Goal: Information Seeking & Learning: Learn about a topic

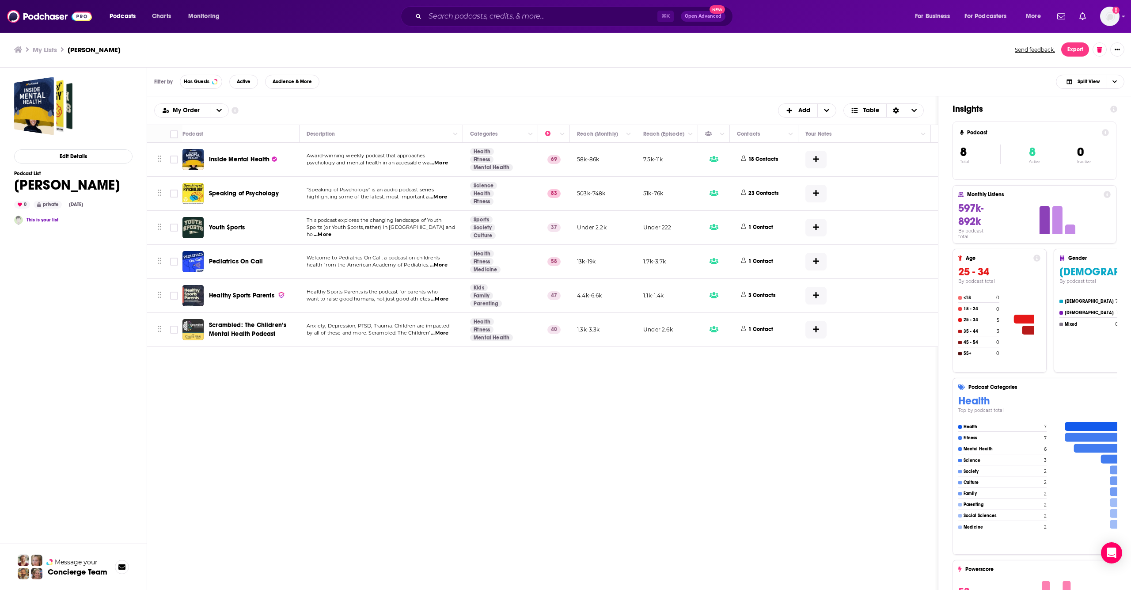
click at [444, 197] on span "...More" at bounding box center [438, 197] width 18 height 7
click at [447, 235] on td "This podcast explores the changing landscape of Youth Sports (or Youth $ports, …" at bounding box center [381, 228] width 163 height 34
click at [331, 231] on span "...More" at bounding box center [323, 234] width 18 height 7
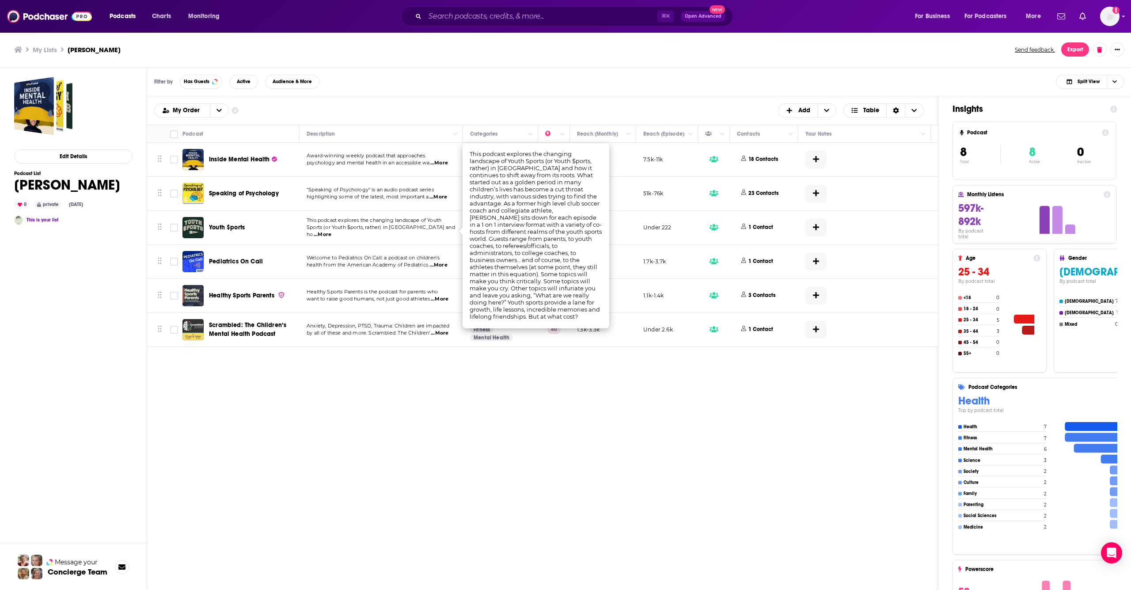
click at [444, 269] on td "Welcome to Pediatrics On Call: a podcast on children's health from the American…" at bounding box center [381, 262] width 163 height 34
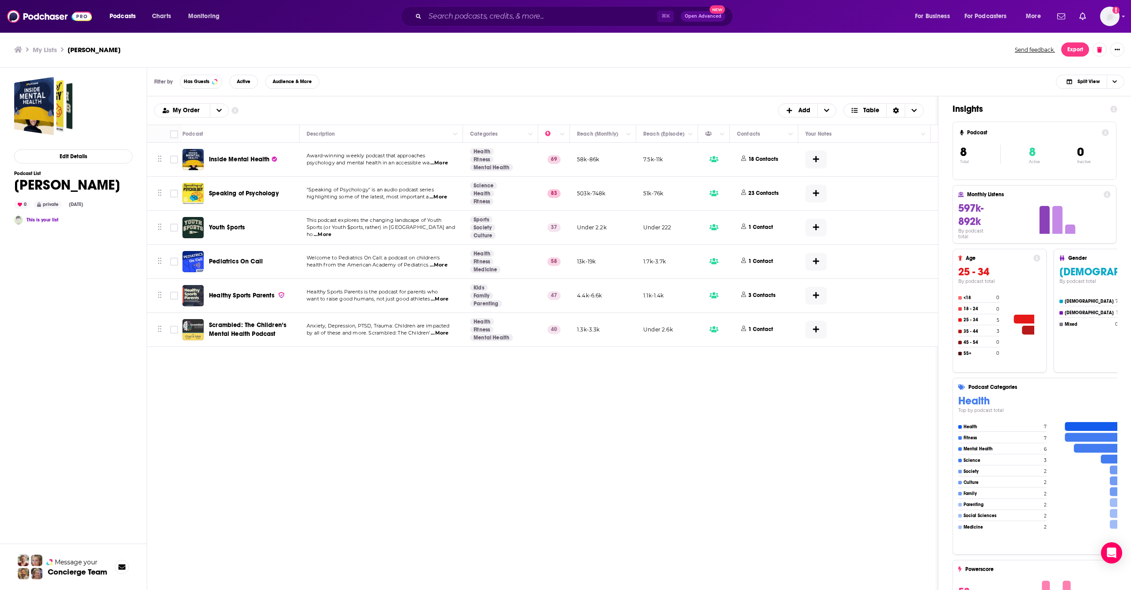
click at [444, 267] on span "...More" at bounding box center [439, 265] width 18 height 7
click at [356, 509] on div "Podcasts Add My Order Customize Your List Order Select the “My Order” sort and …" at bounding box center [542, 371] width 791 height 551
click at [562, 137] on button "Column Actions" at bounding box center [562, 134] width 11 height 11
click at [774, 386] on div at bounding box center [565, 295] width 1131 height 590
click at [759, 302] on button "3 Contacts" at bounding box center [760, 295] width 46 height 23
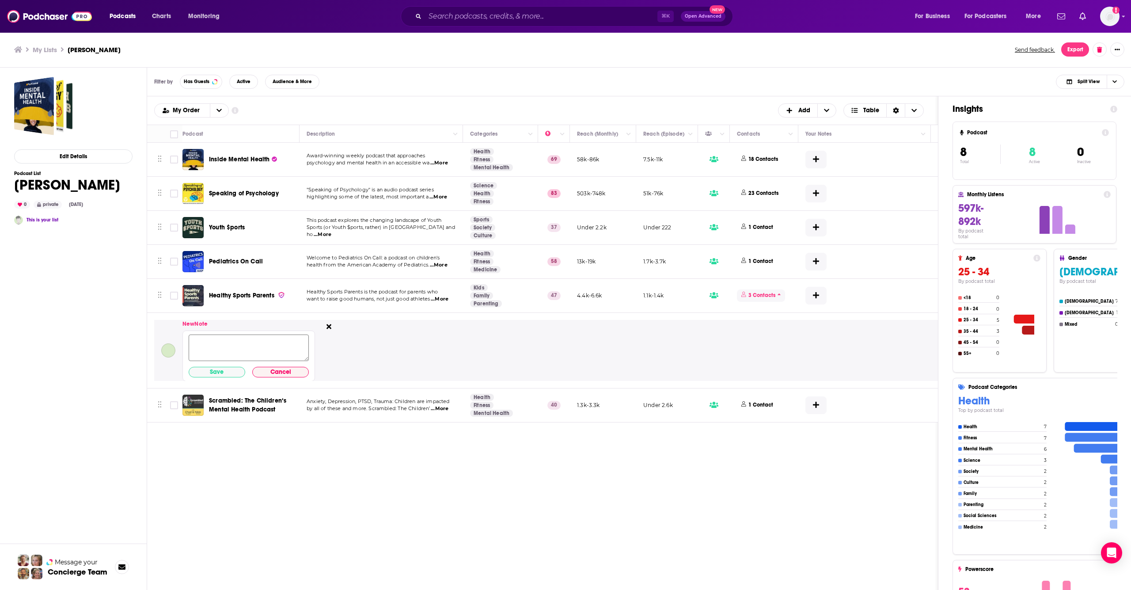
click at [781, 291] on span "3 Contacts" at bounding box center [761, 295] width 48 height 12
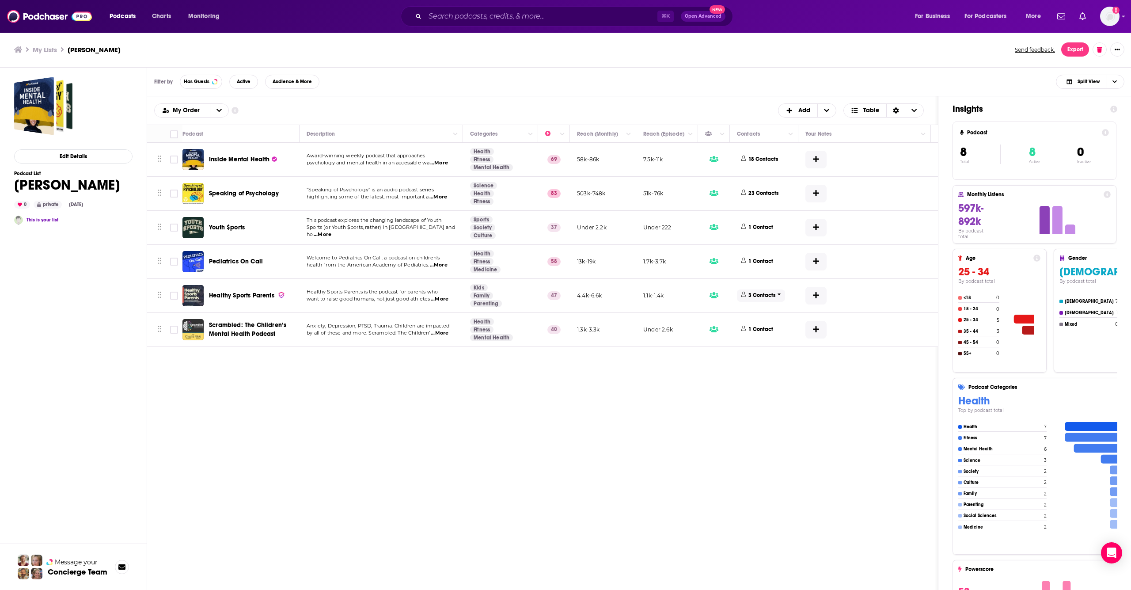
click at [780, 294] on span "3 Contacts" at bounding box center [761, 295] width 48 height 12
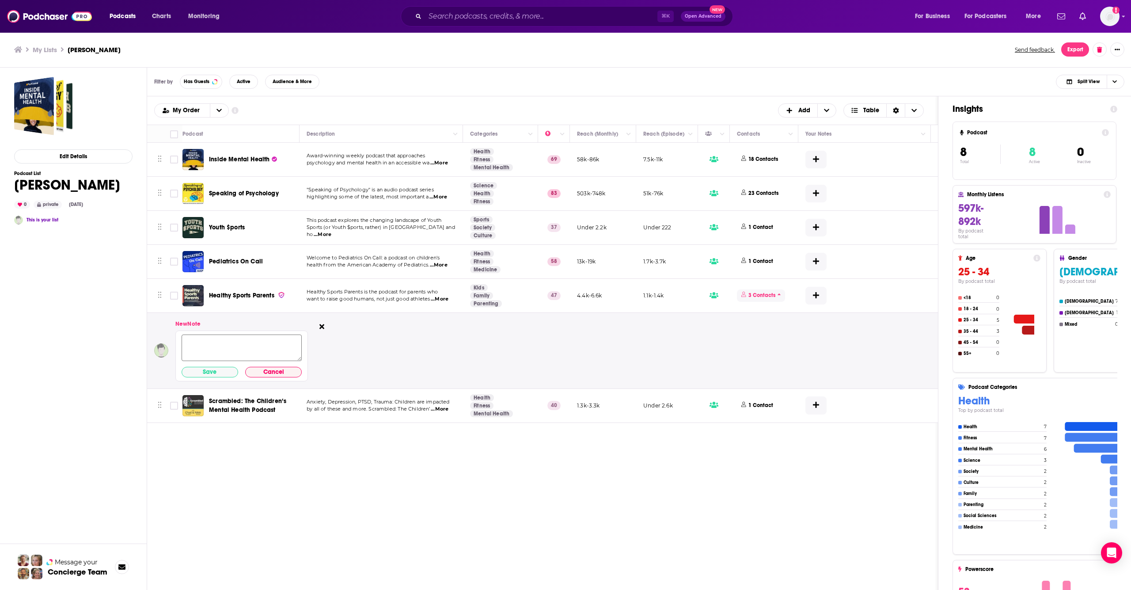
click at [776, 290] on span "3 Contacts" at bounding box center [761, 295] width 48 height 12
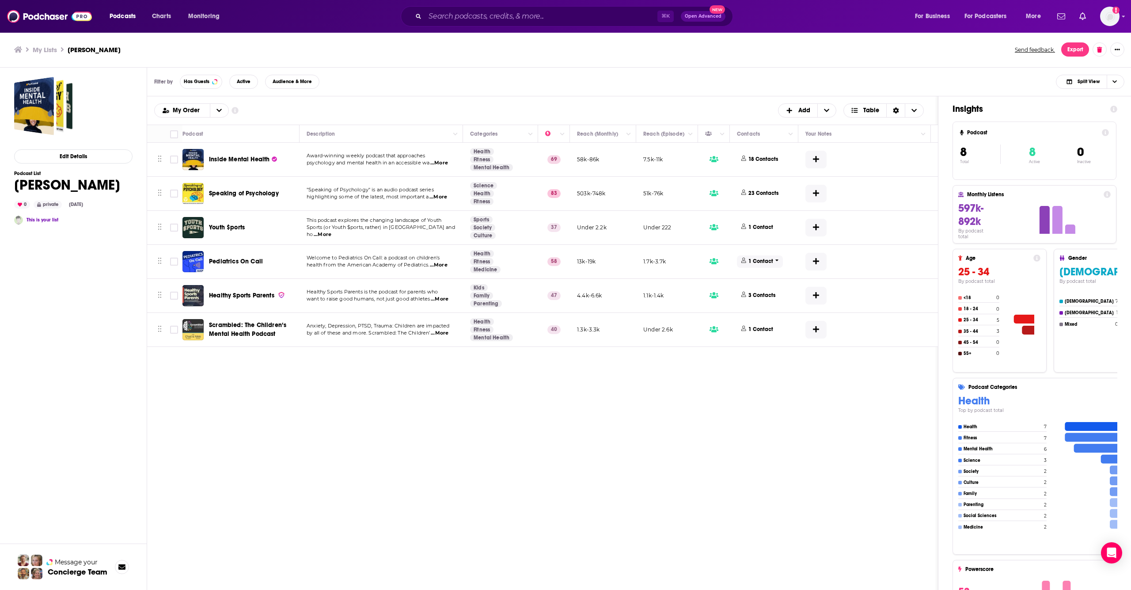
click at [775, 266] on span "1 Contact" at bounding box center [760, 261] width 46 height 12
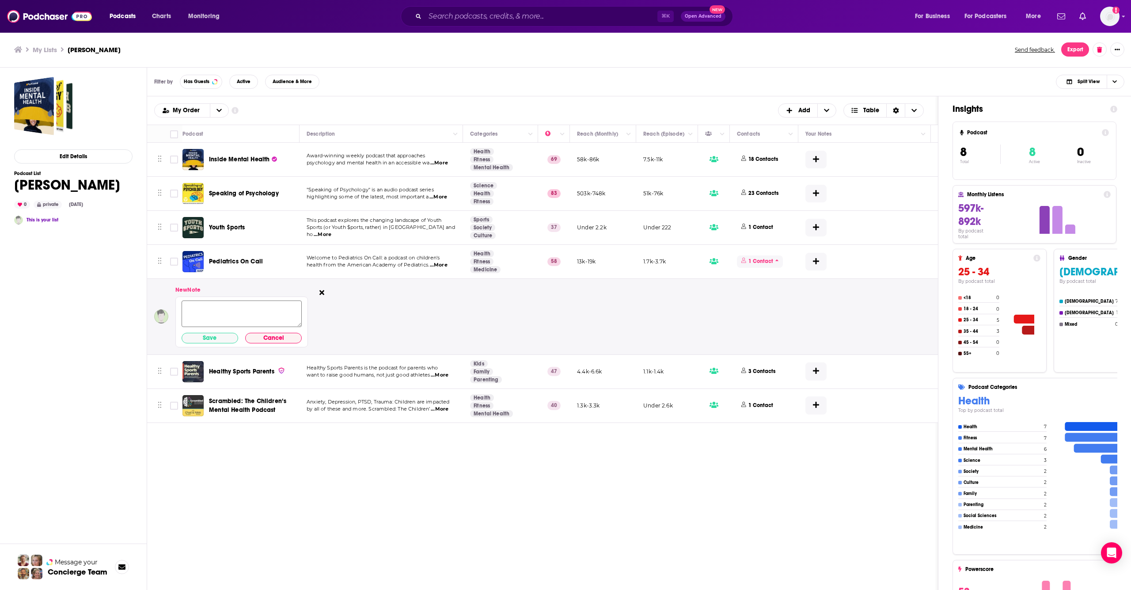
click at [775, 264] on span "1 Contact" at bounding box center [760, 261] width 46 height 12
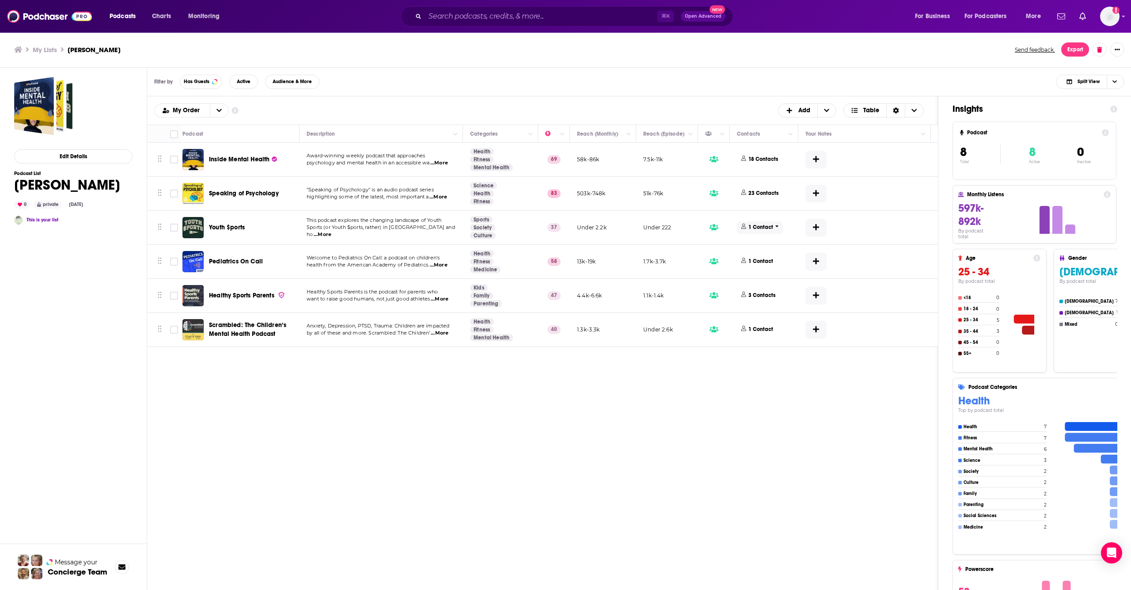
click at [775, 230] on span "1 Contact" at bounding box center [760, 227] width 46 height 12
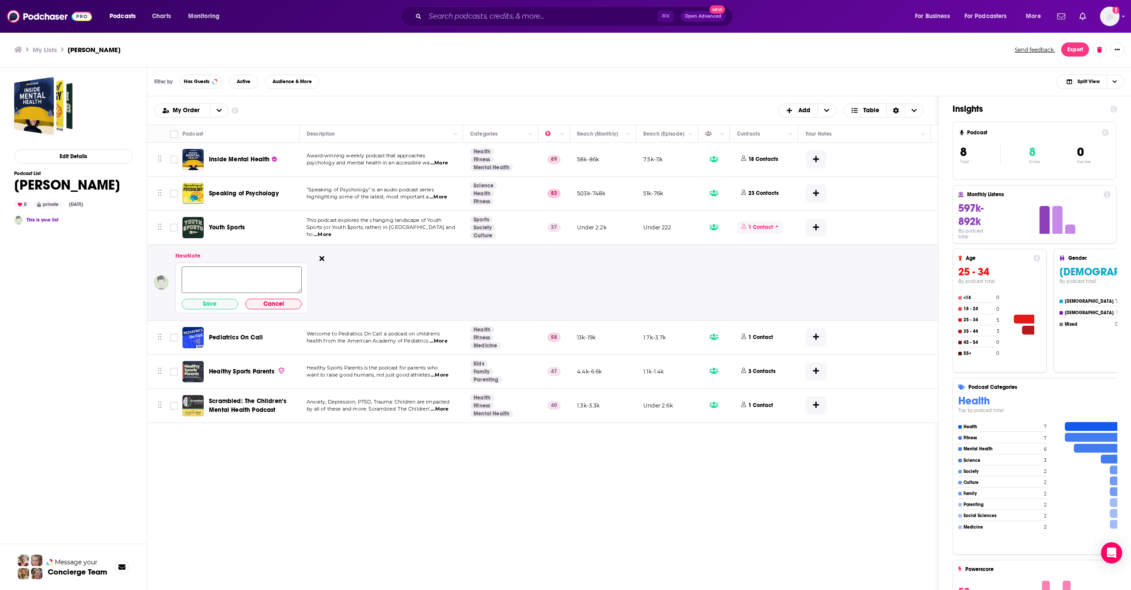
click at [775, 230] on span "1 Contact" at bounding box center [760, 227] width 46 height 12
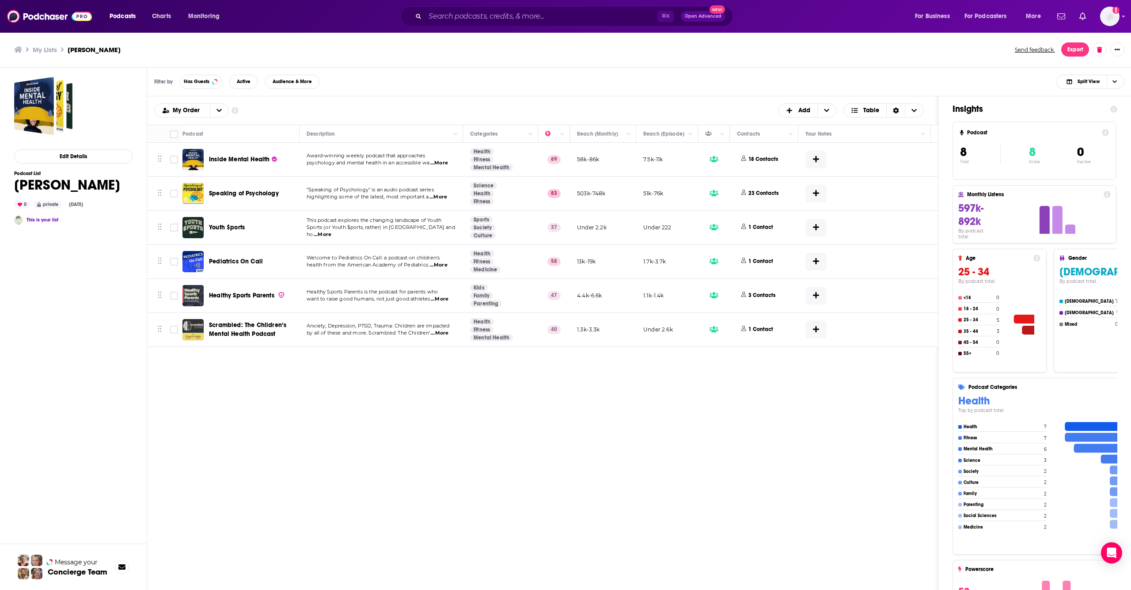
click at [225, 228] on span "Youth $ports" at bounding box center [227, 228] width 36 height 8
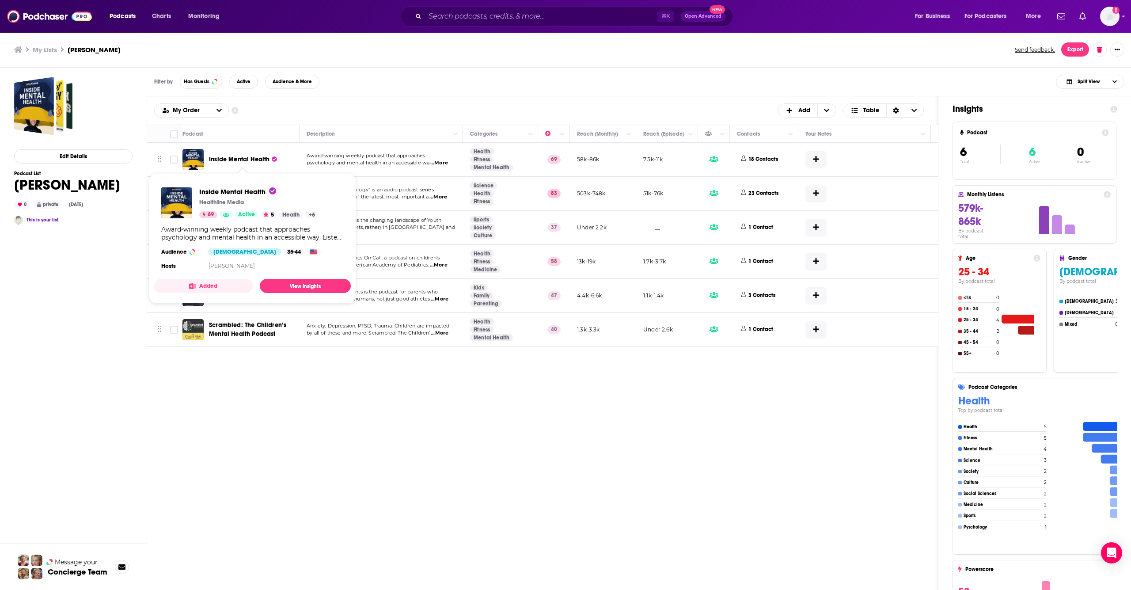
click at [213, 159] on span "Inside Mental Health" at bounding box center [239, 160] width 61 height 8
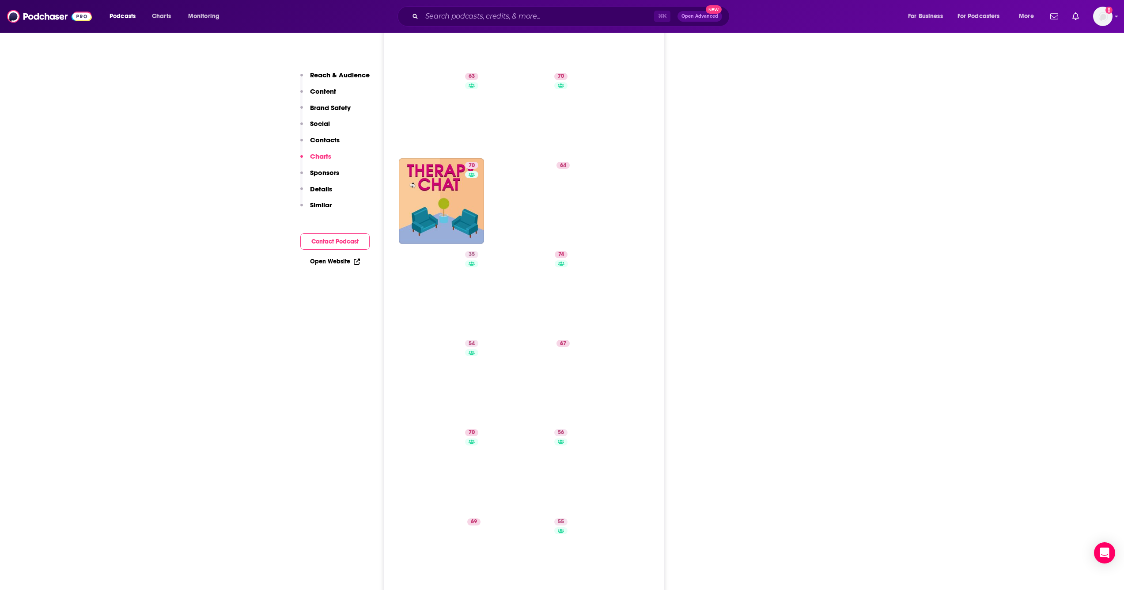
scroll to position [2088, 0]
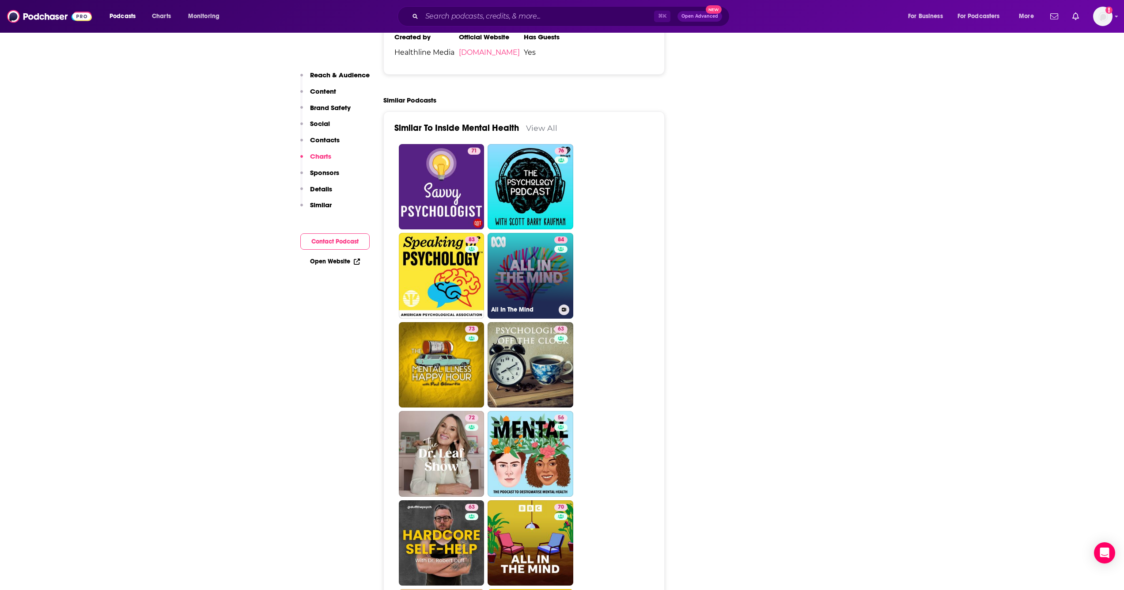
click at [514, 233] on link "84 All In The Mind" at bounding box center [531, 276] width 86 height 86
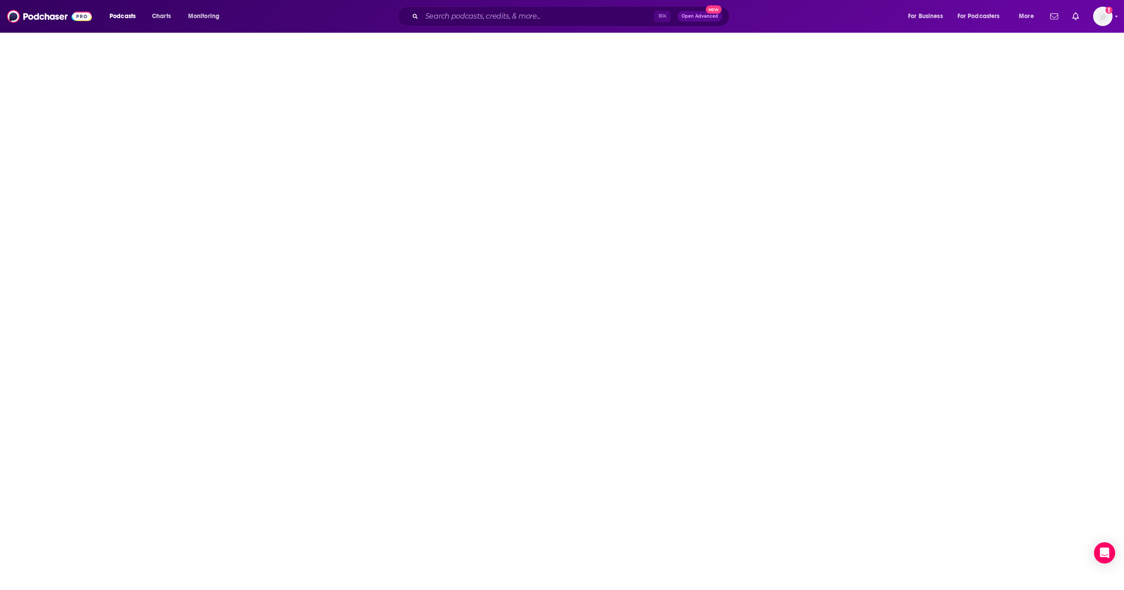
type input "[URL][DOMAIN_NAME]"
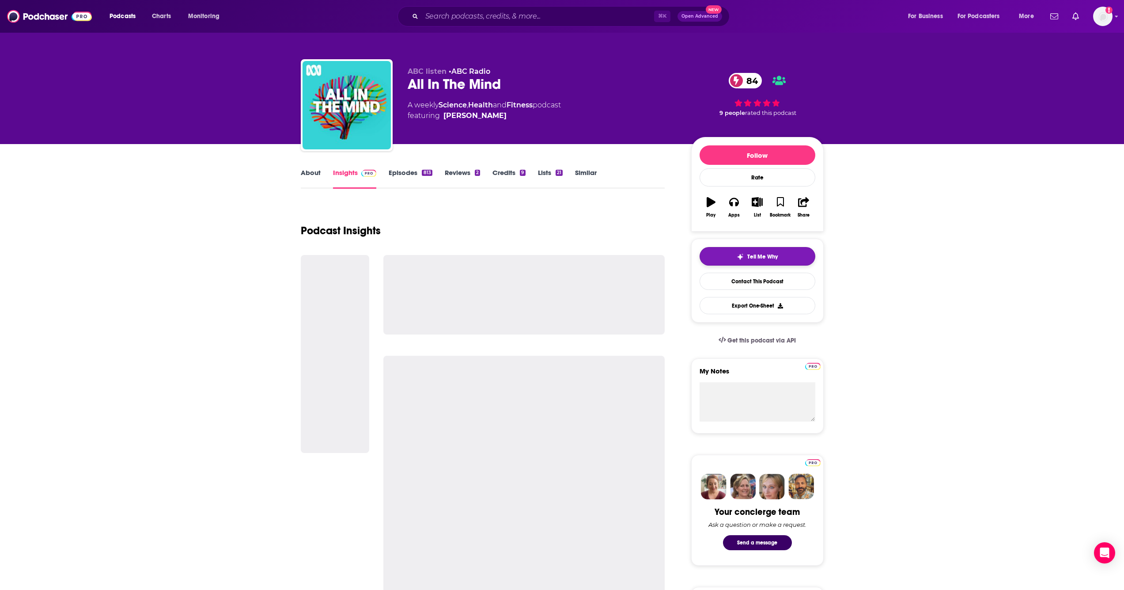
click at [706, 259] on button "Tell Me Why" at bounding box center [758, 256] width 116 height 19
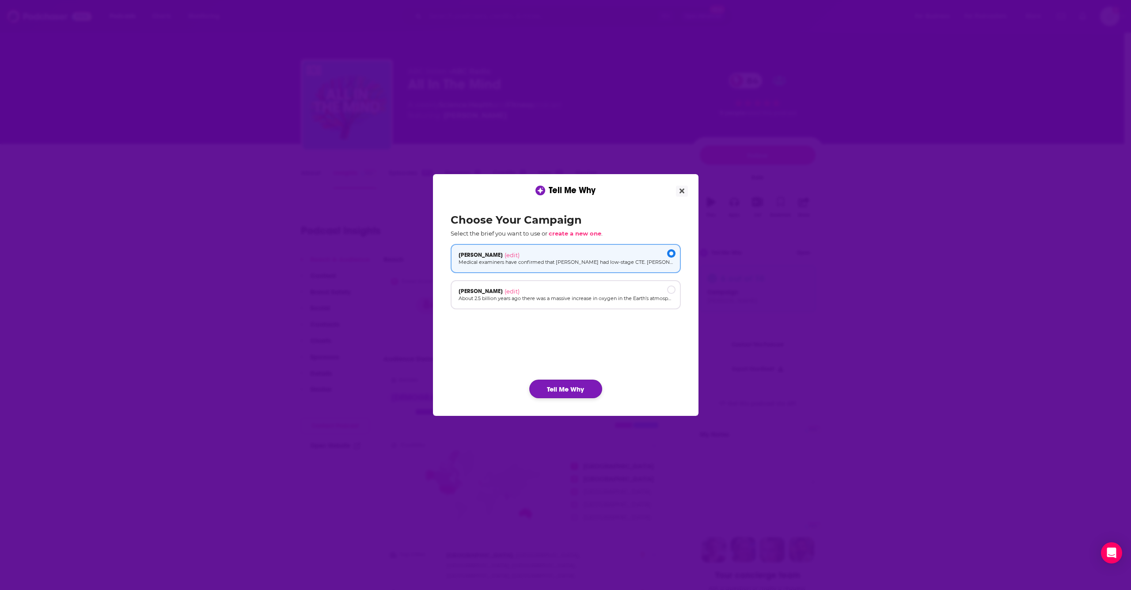
click at [579, 391] on button "Tell Me Why" at bounding box center [565, 389] width 73 height 19
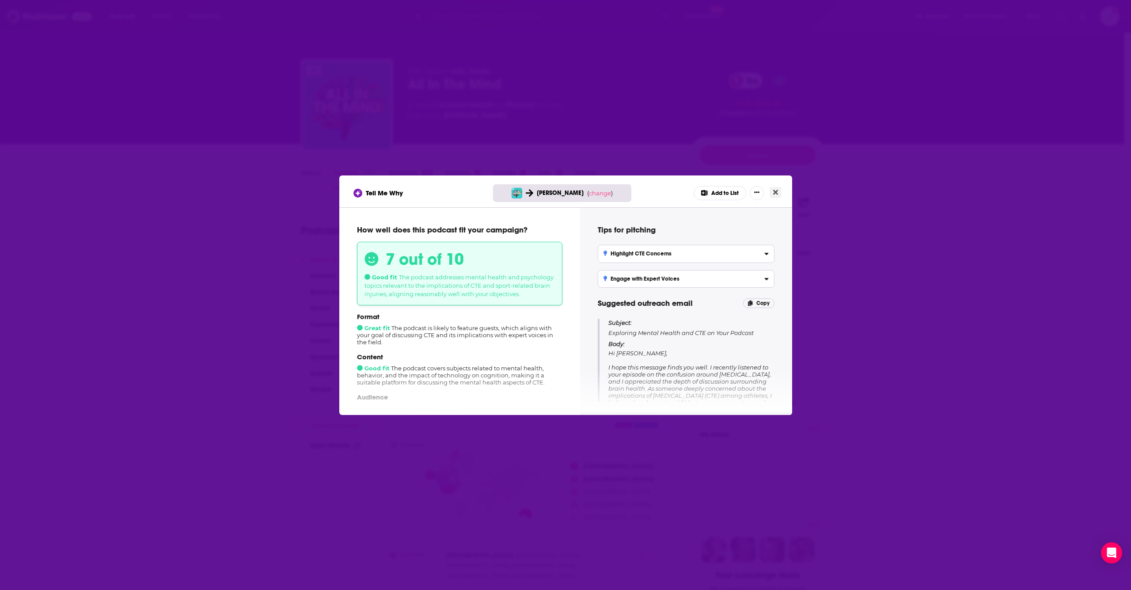
click at [779, 194] on button "Close" at bounding box center [776, 192] width 12 height 11
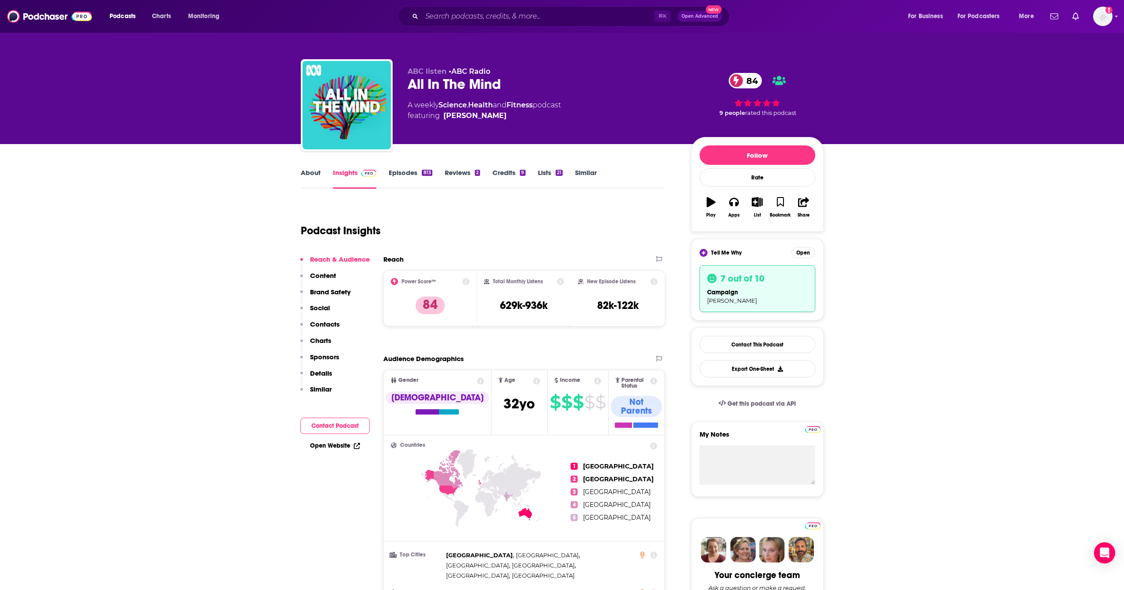
click at [415, 173] on link "Episodes 813" at bounding box center [410, 178] width 43 height 20
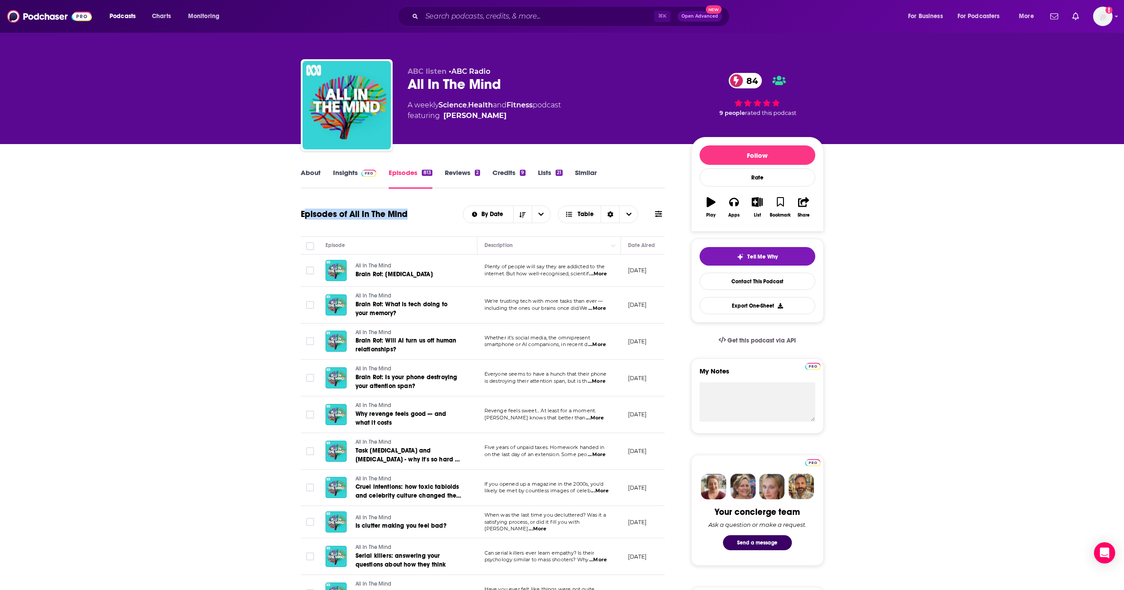
drag, startPoint x: 412, startPoint y: 210, endPoint x: 305, endPoint y: 217, distance: 107.6
click at [305, 217] on div "Episodes of All In The Mind By Date Table" at bounding box center [483, 214] width 365 height 23
click at [304, 217] on h1 "Episodes of All In The Mind" at bounding box center [354, 214] width 107 height 11
click at [758, 203] on icon "button" at bounding box center [757, 202] width 11 height 10
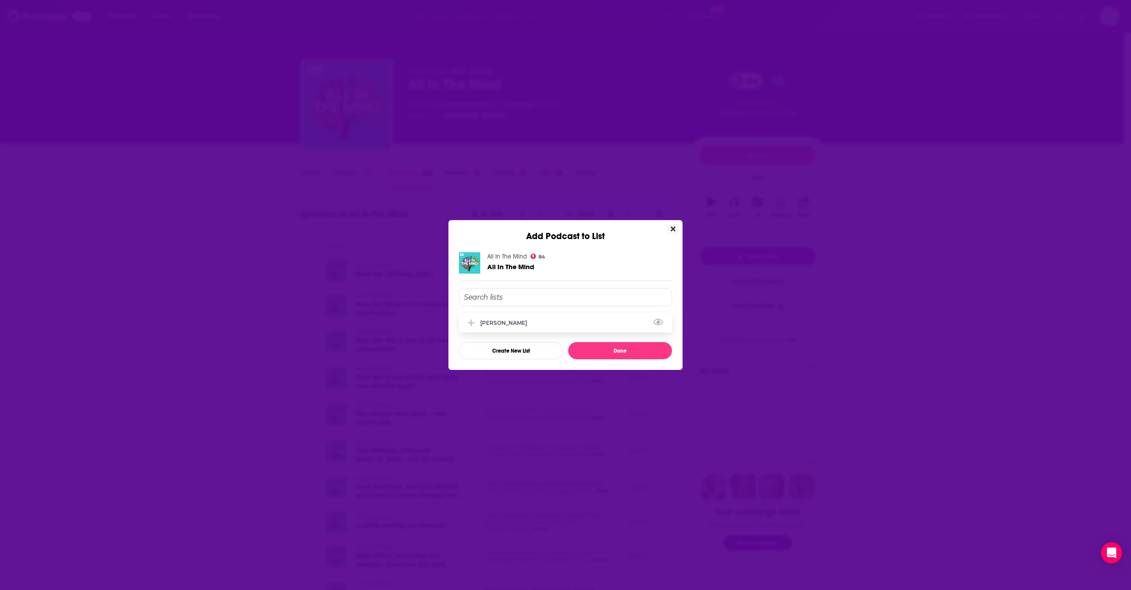
click at [552, 318] on div "[PERSON_NAME]" at bounding box center [565, 322] width 213 height 19
click at [627, 350] on button "Done" at bounding box center [620, 350] width 104 height 17
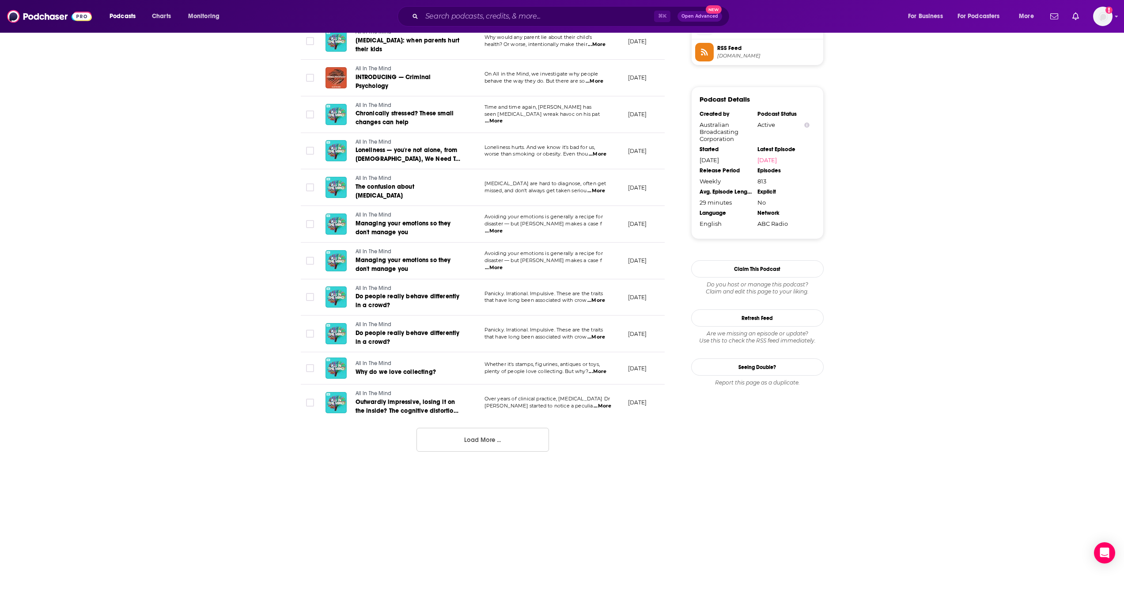
scroll to position [300, 0]
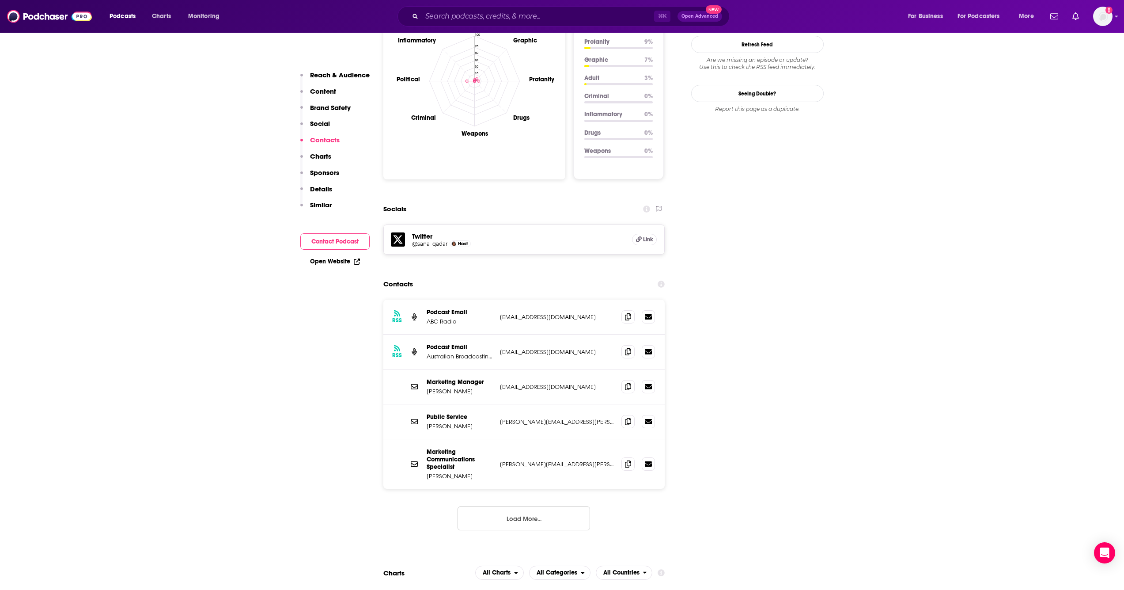
scroll to position [391, 0]
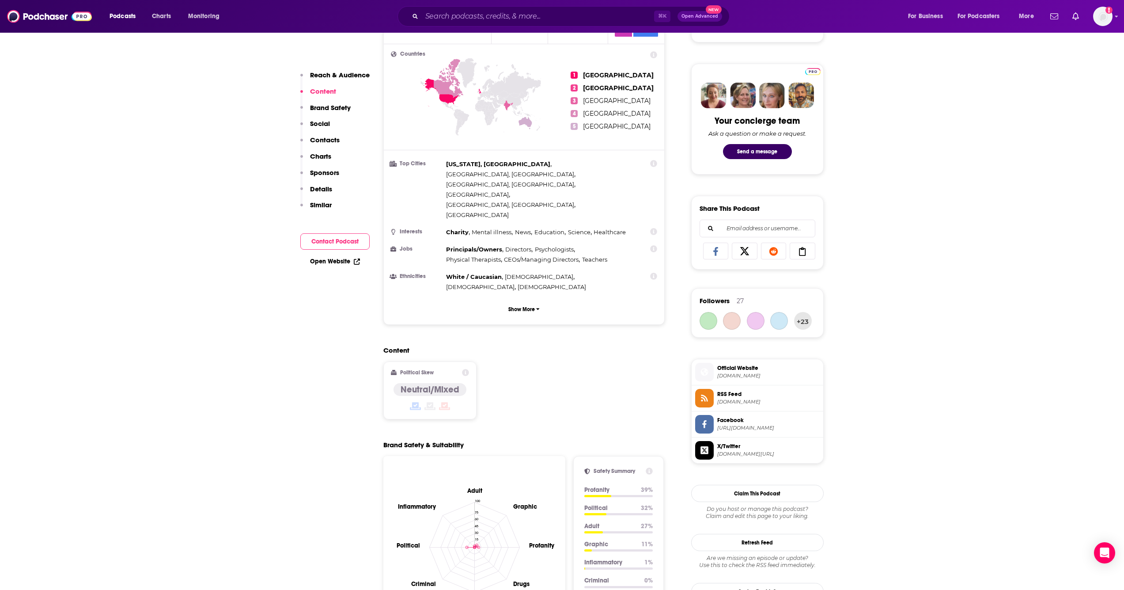
type input "[URL][DOMAIN_NAME]"
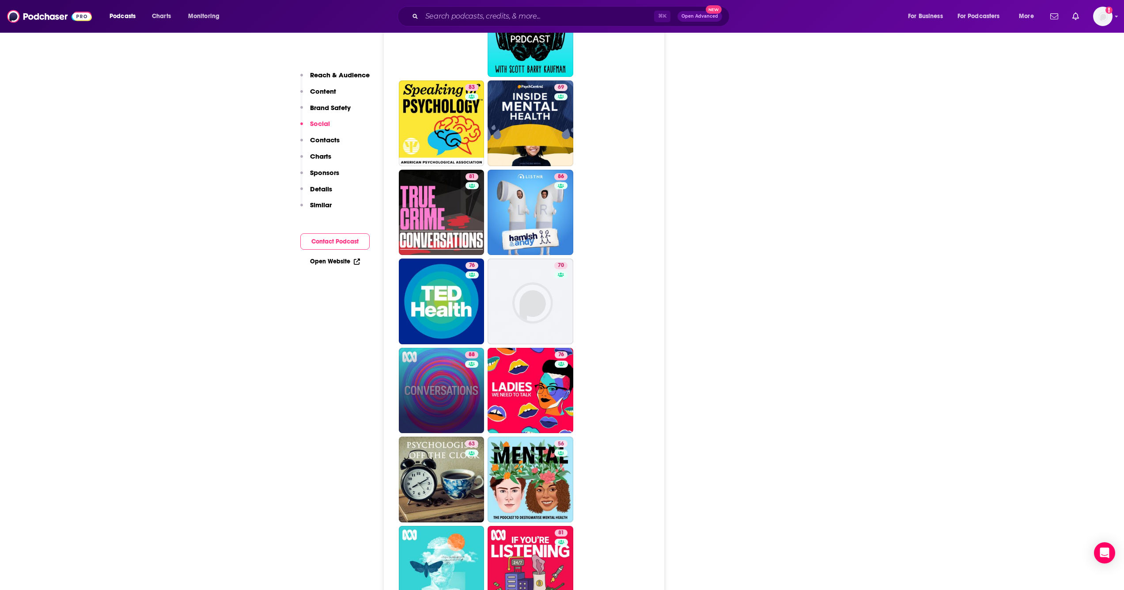
scroll to position [1502, 0]
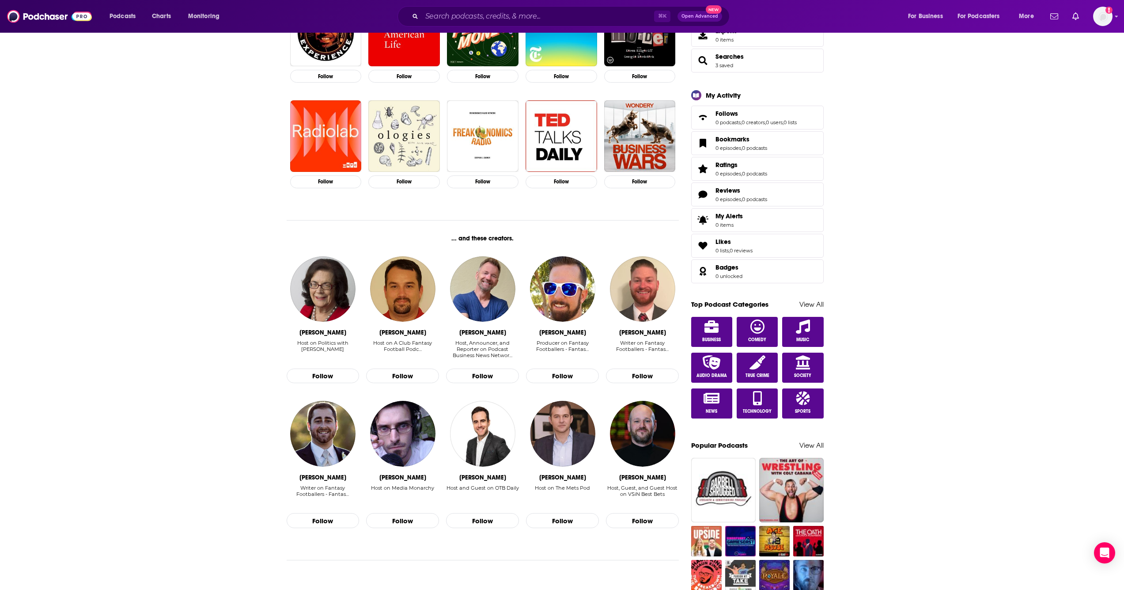
scroll to position [88, 0]
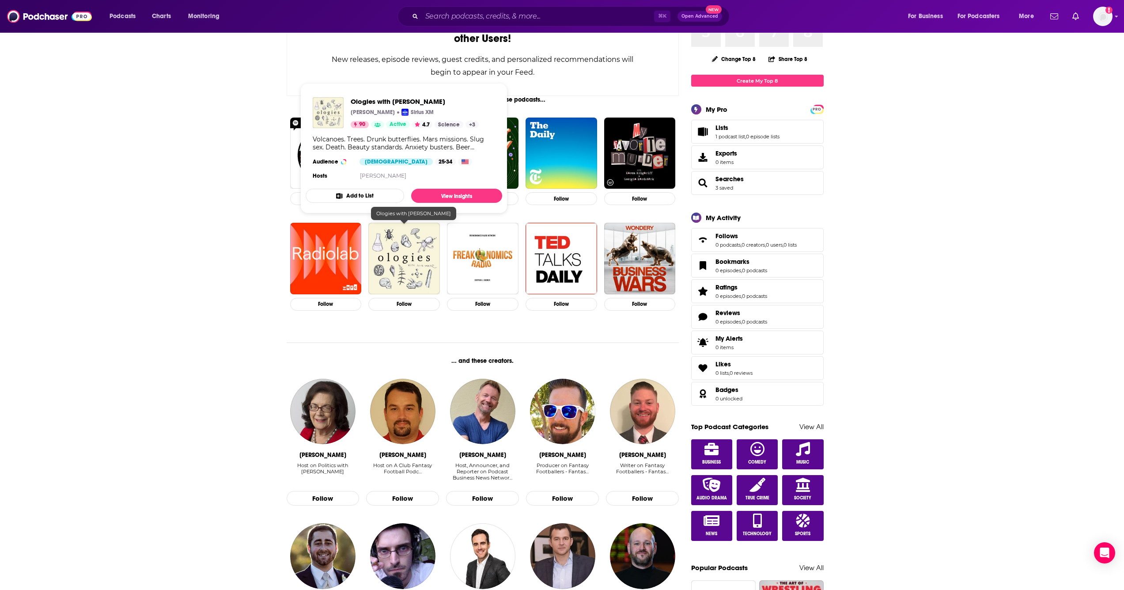
click at [429, 262] on img "Ologies with Alie Ward" at bounding box center [404, 259] width 72 height 72
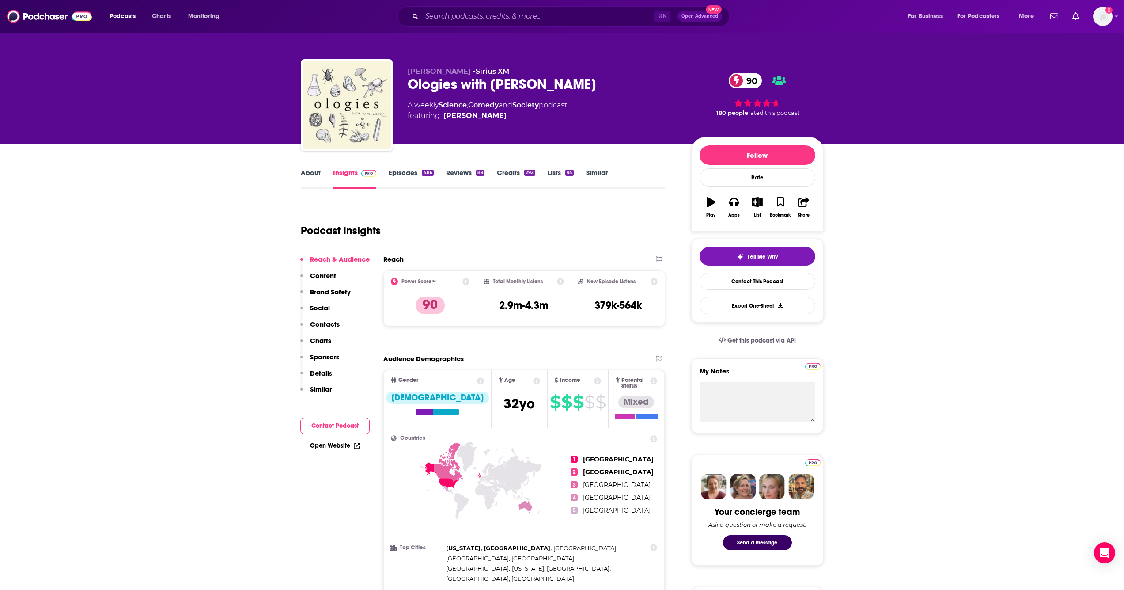
click at [314, 174] on link "About" at bounding box center [311, 178] width 20 height 20
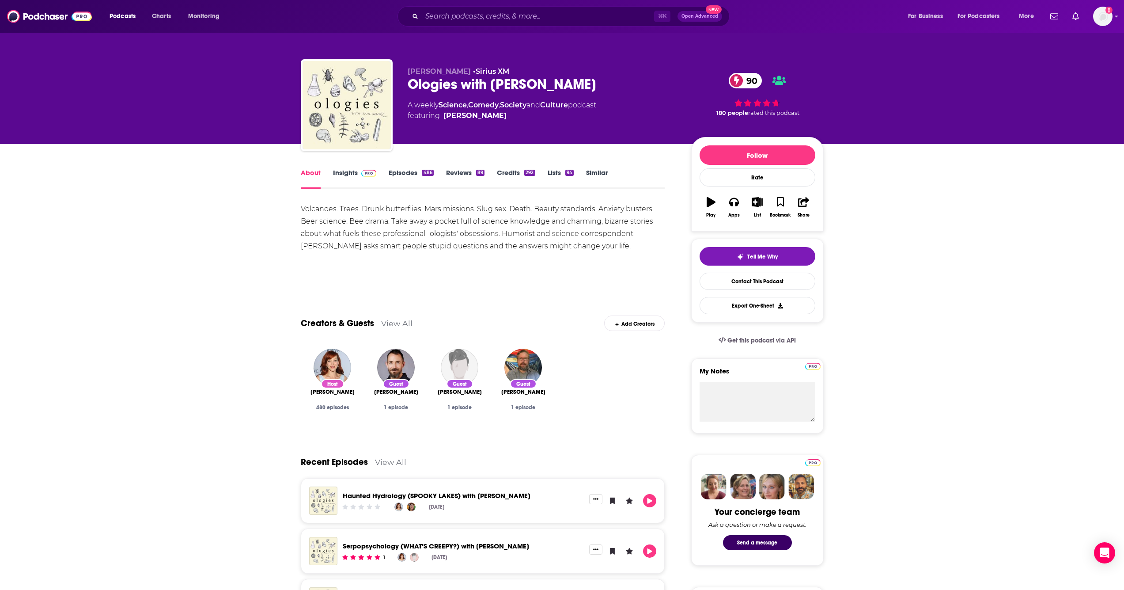
click at [348, 221] on div "Volcanoes. Trees. Drunk butterflies. Mars missions. Slug sex. Death. Beauty sta…" at bounding box center [483, 227] width 365 height 49
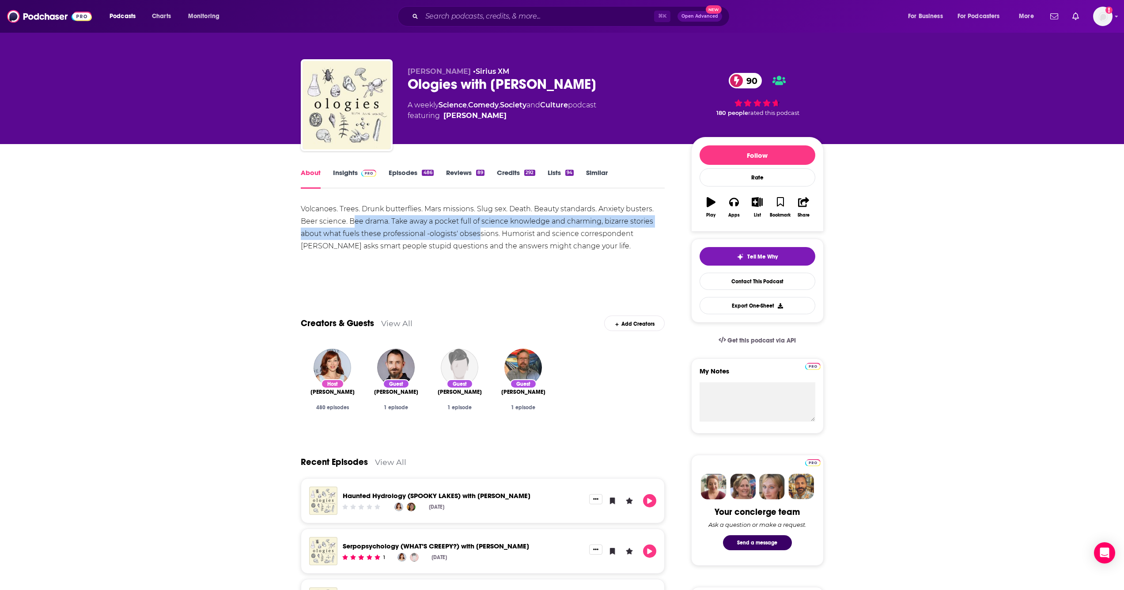
drag, startPoint x: 354, startPoint y: 223, endPoint x: 479, endPoint y: 233, distance: 125.4
click at [479, 233] on div "Volcanoes. Trees. Drunk butterflies. Mars missions. Slug sex. Death. Beauty sta…" at bounding box center [483, 227] width 365 height 49
click at [455, 225] on div "Volcanoes. Trees. Drunk butterflies. Mars missions. Slug sex. Death. Beauty sta…" at bounding box center [483, 227] width 365 height 49
drag, startPoint x: 454, startPoint y: 223, endPoint x: 562, endPoint y: 229, distance: 108.0
click at [562, 229] on div "Volcanoes. Trees. Drunk butterflies. Mars missions. Slug sex. Death. Beauty sta…" at bounding box center [483, 227] width 365 height 49
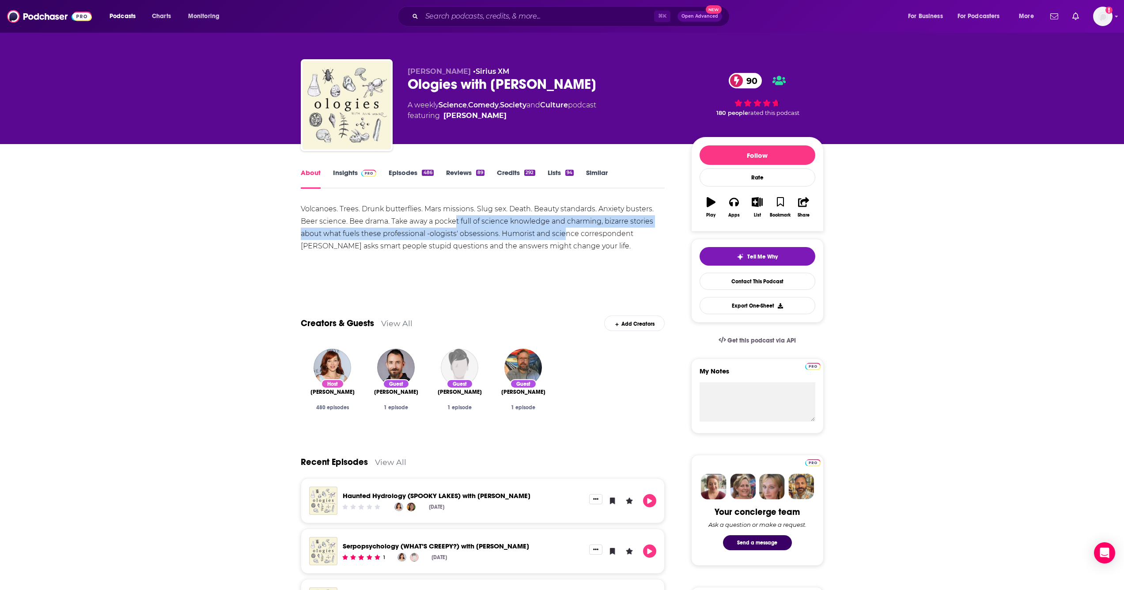
click at [562, 229] on div "Volcanoes. Trees. Drunk butterflies. Mars missions. Slug sex. Death. Beauty sta…" at bounding box center [483, 227] width 365 height 49
click at [563, 225] on div "Volcanoes. Trees. Drunk butterflies. Mars missions. Slug sex. Death. Beauty sta…" at bounding box center [483, 227] width 365 height 49
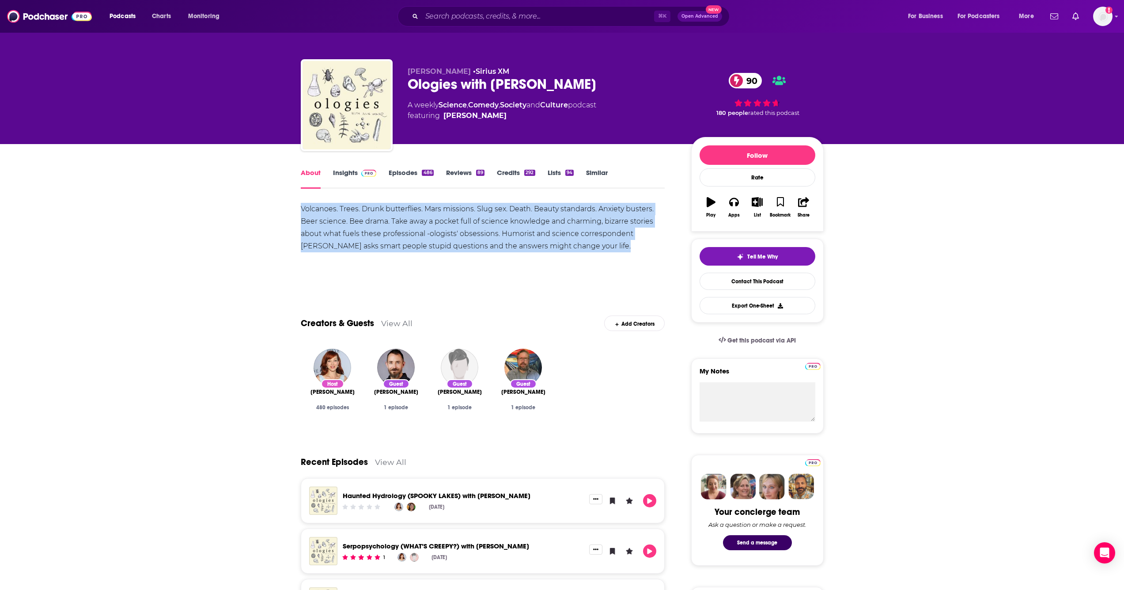
click at [563, 225] on div "Volcanoes. Trees. Drunk butterflies. Mars missions. Slug sex. Death. Beauty sta…" at bounding box center [483, 227] width 365 height 49
click at [548, 238] on div "Volcanoes. Trees. Drunk butterflies. Mars missions. Slug sex. Death. Beauty sta…" at bounding box center [483, 227] width 365 height 49
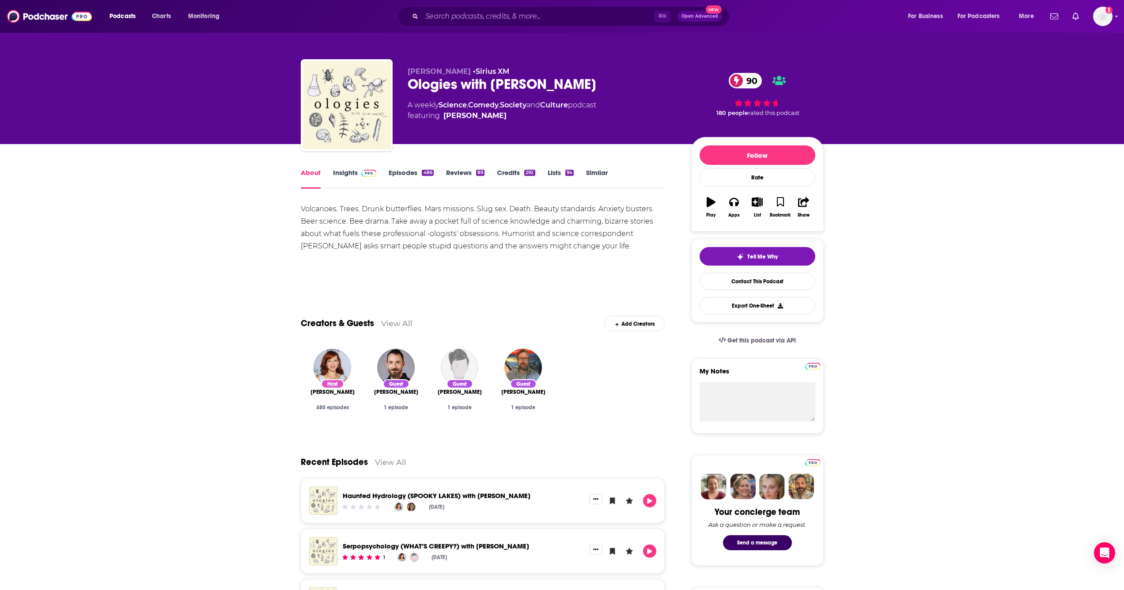
click at [540, 247] on div "Volcanoes. Trees. Drunk butterflies. Mars missions. Slug sex. Death. Beauty sta…" at bounding box center [483, 227] width 365 height 49
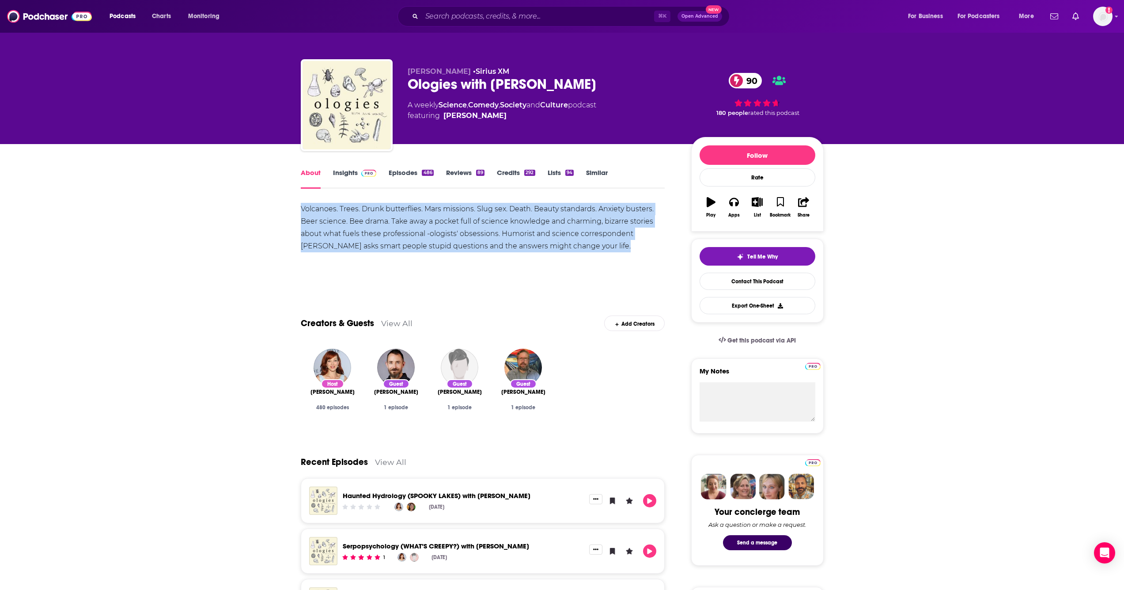
click at [540, 247] on div "Volcanoes. Trees. Drunk butterflies. Mars missions. Slug sex. Death. Beauty sta…" at bounding box center [483, 227] width 365 height 49
click at [529, 254] on div "Volcanoes. Trees. Drunk butterflies. Mars missions. Slug sex. Death. Beauty sta…" at bounding box center [483, 234] width 365 height 62
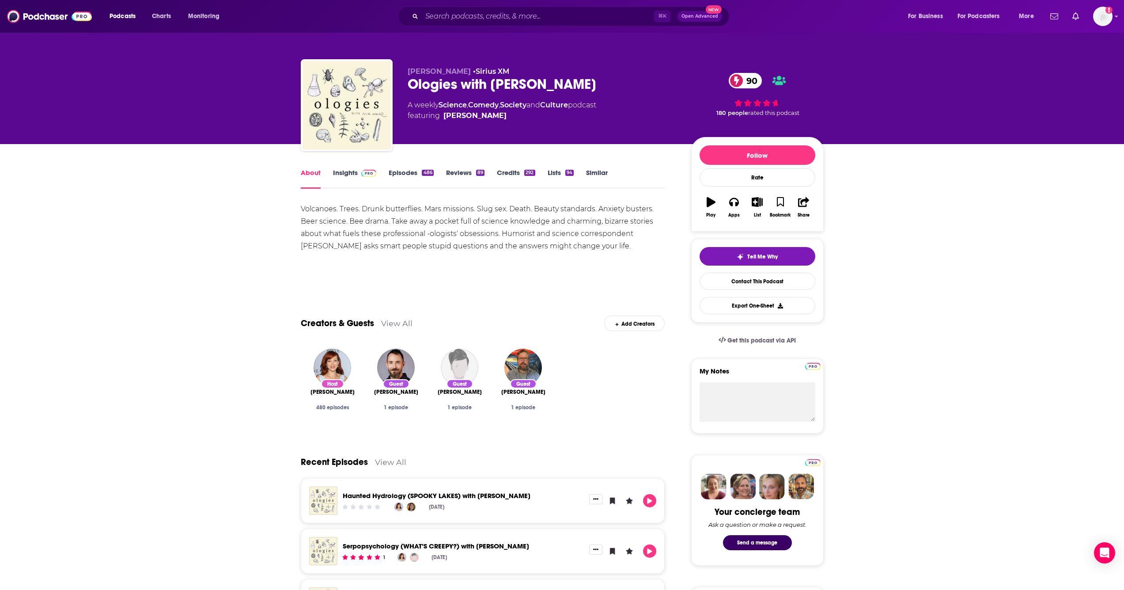
click at [520, 240] on div "Volcanoes. Trees. Drunk butterflies. Mars missions. Slug sex. Death. Beauty sta…" at bounding box center [483, 227] width 365 height 49
click at [519, 238] on div "Volcanoes. Trees. Drunk butterflies. Mars missions. Slug sex. Death. Beauty sta…" at bounding box center [483, 227] width 365 height 49
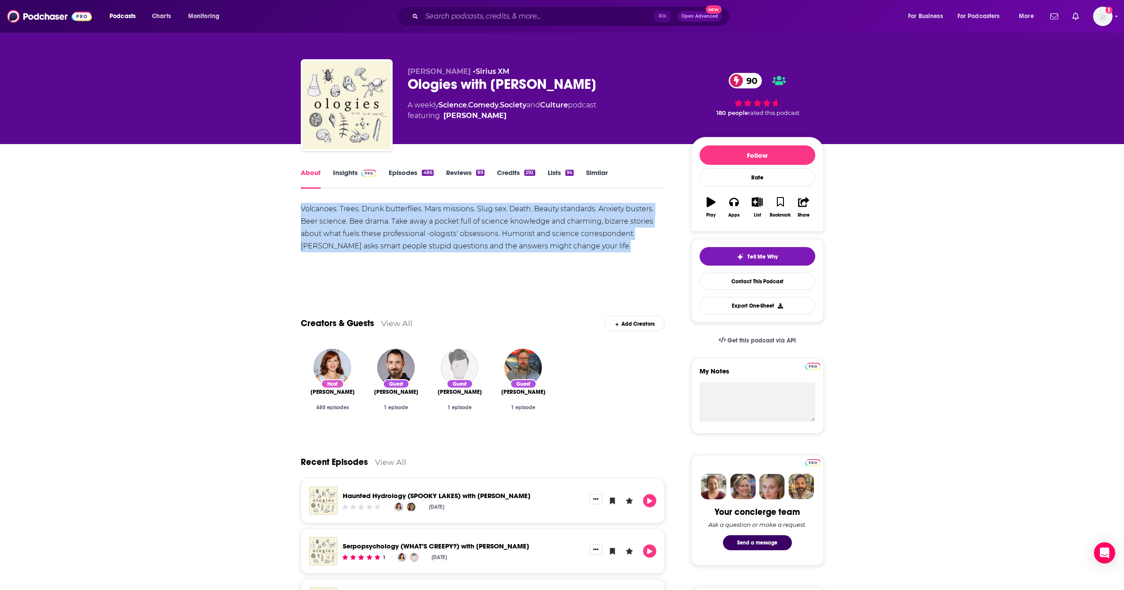
click at [519, 238] on div "Volcanoes. Trees. Drunk butterflies. Mars missions. Slug sex. Death. Beauty sta…" at bounding box center [483, 227] width 365 height 49
click at [521, 251] on div "Volcanoes. Trees. Drunk butterflies. Mars missions. Slug sex. Death. Beauty sta…" at bounding box center [483, 227] width 365 height 49
click at [523, 262] on div "Volcanoes. Trees. Drunk butterflies. Mars missions. Slug sex. Death. Beauty sta…" at bounding box center [483, 234] width 365 height 62
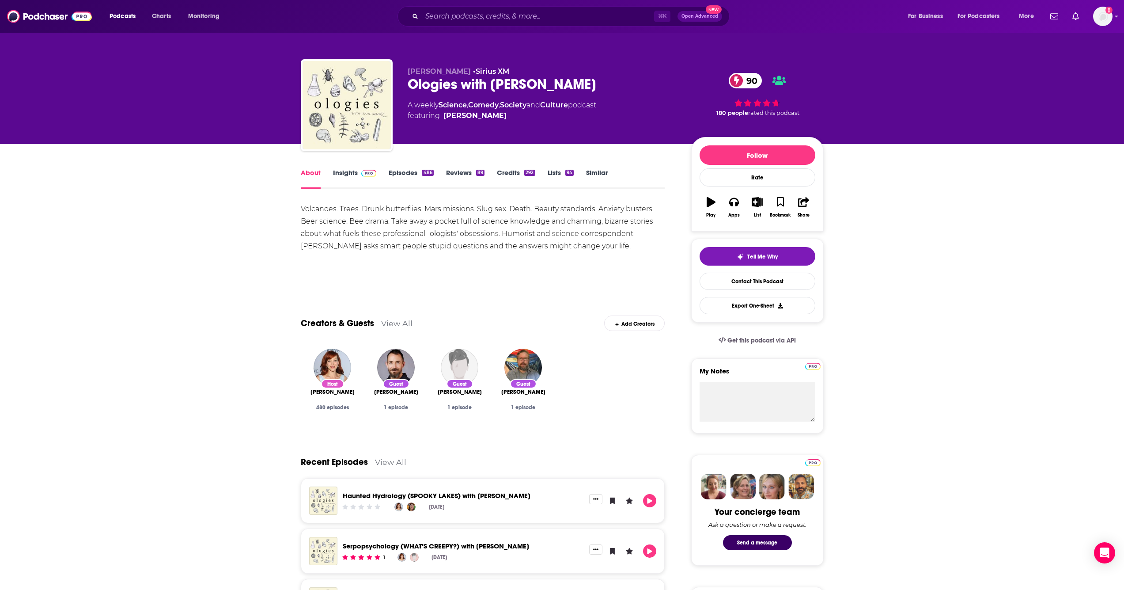
click at [524, 270] on div "Show More" at bounding box center [483, 276] width 365 height 15
click at [513, 253] on div "Volcanoes. Trees. Drunk butterflies. Mars missions. Slug sex. Death. Beauty sta…" at bounding box center [483, 234] width 365 height 62
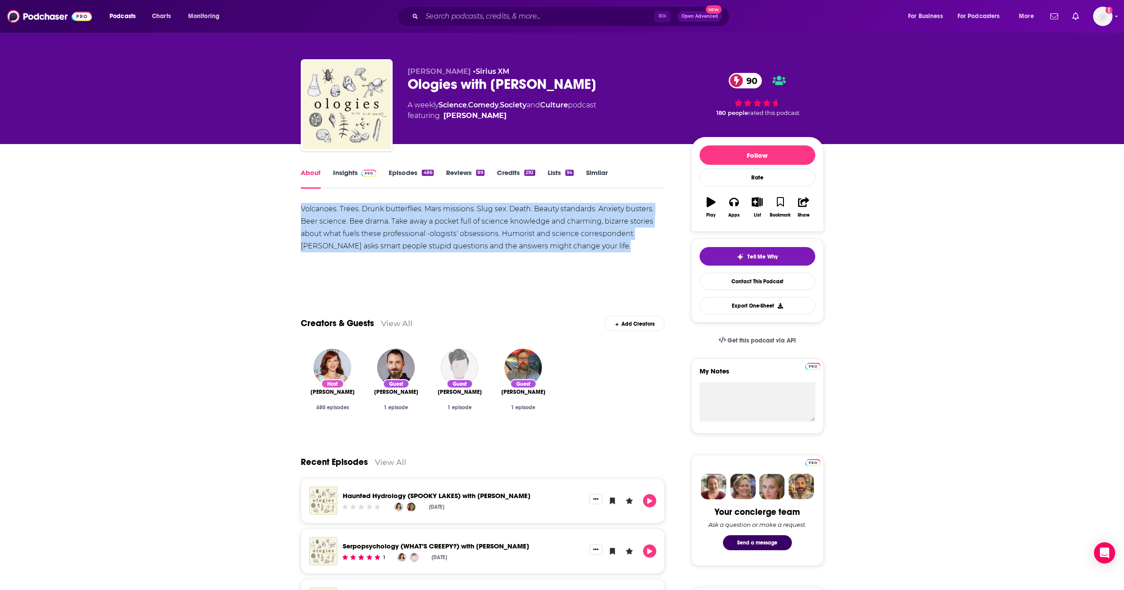
click at [513, 253] on div "Volcanoes. Trees. Drunk butterflies. Mars missions. Slug sex. Death. Beauty sta…" at bounding box center [483, 234] width 365 height 62
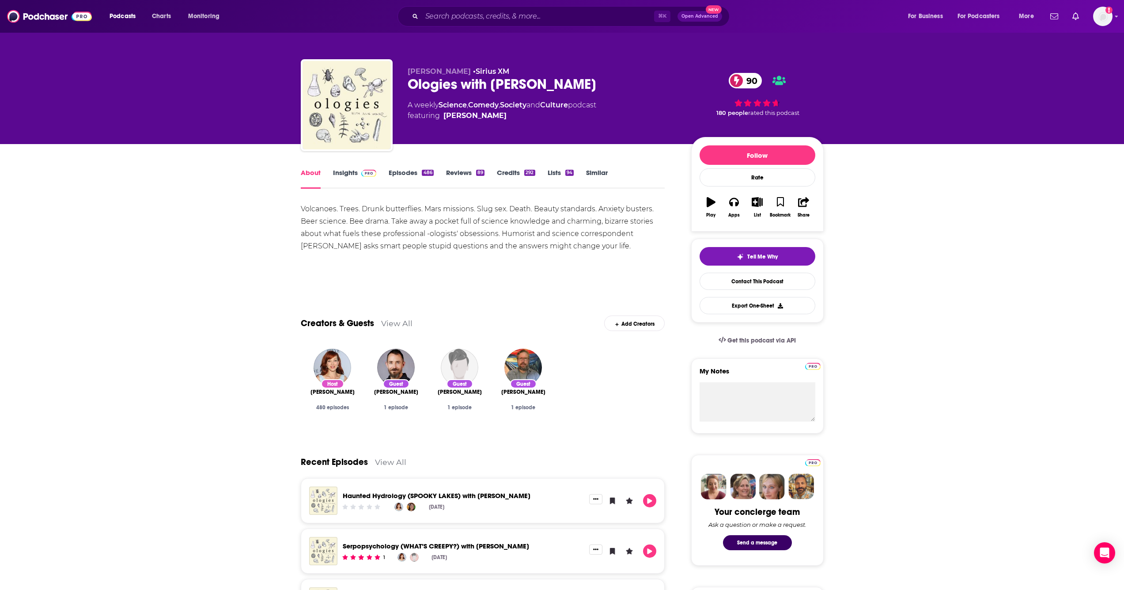
click at [500, 266] on div "Volcanoes. Trees. Drunk butterflies. Mars missions. Slug sex. Death. Beauty sta…" at bounding box center [483, 243] width 365 height 81
click at [494, 256] on div "Volcanoes. Trees. Drunk butterflies. Mars missions. Slug sex. Death. Beauty sta…" at bounding box center [483, 234] width 365 height 62
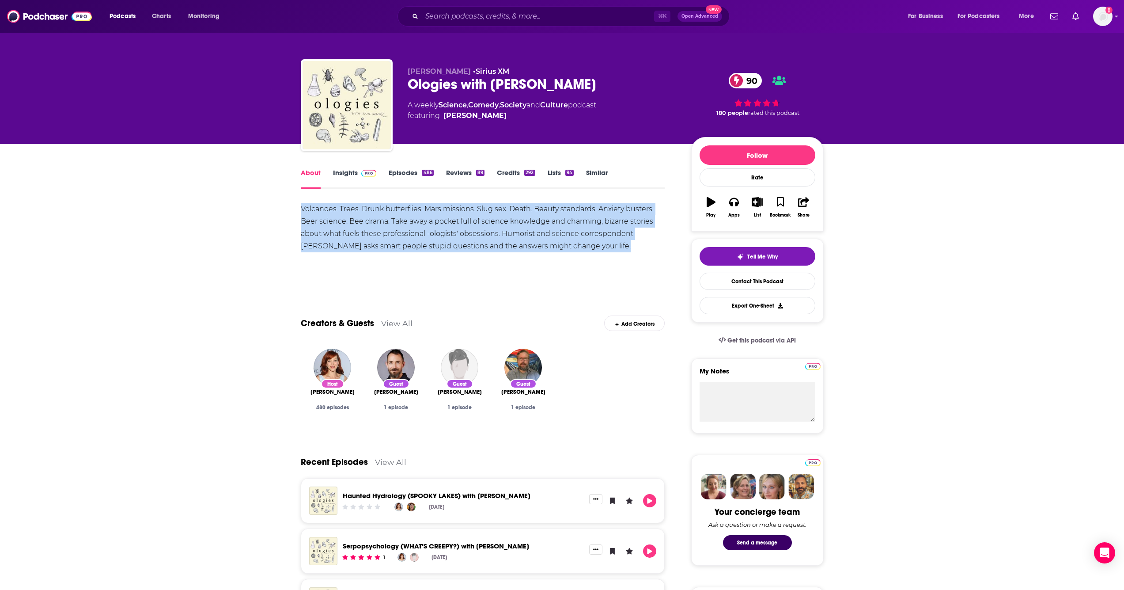
click at [494, 256] on div "Volcanoes. Trees. Drunk butterflies. Mars missions. Slug sex. Death. Beauty sta…" at bounding box center [483, 234] width 365 height 62
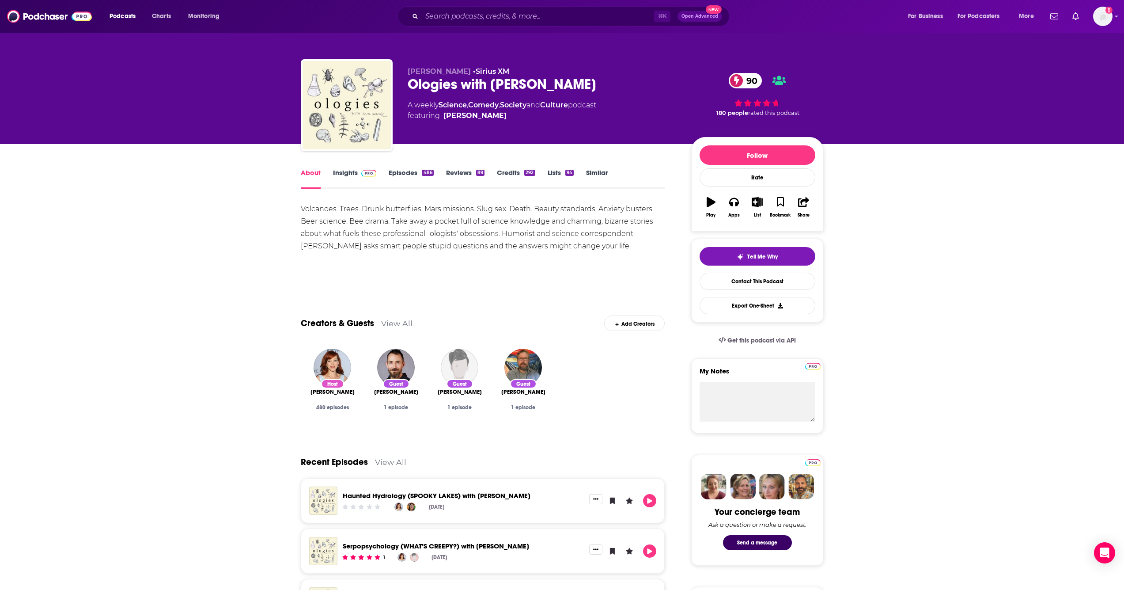
click at [495, 265] on div "Volcanoes. Trees. Drunk butterflies. Mars missions. Slug sex. Death. Beauty sta…" at bounding box center [483, 243] width 365 height 81
click at [413, 174] on link "Episodes 486" at bounding box center [411, 178] width 45 height 20
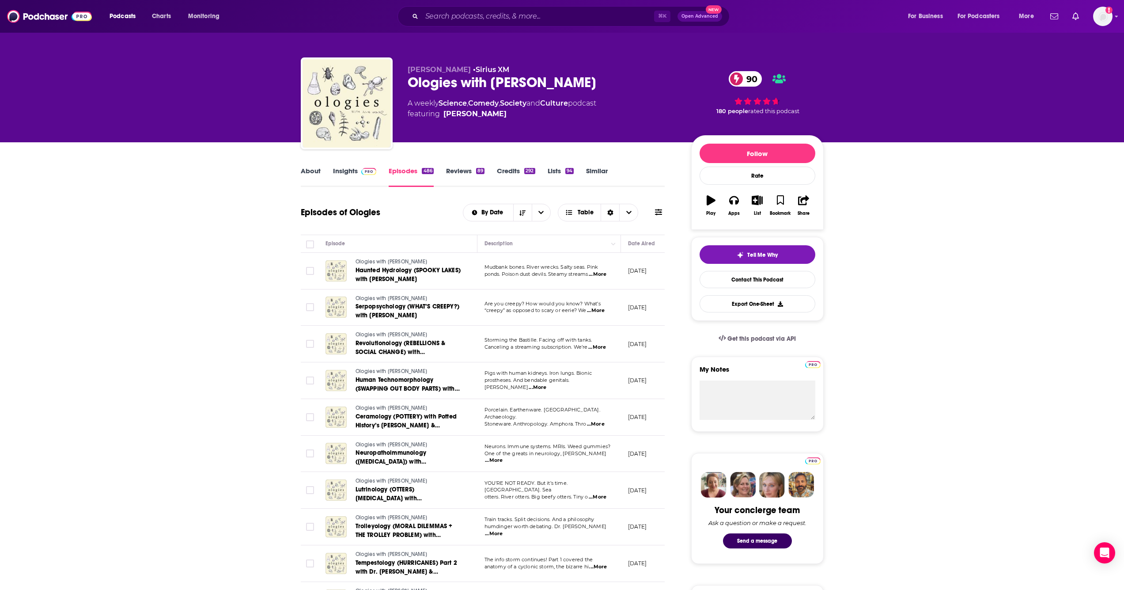
scroll to position [737, 0]
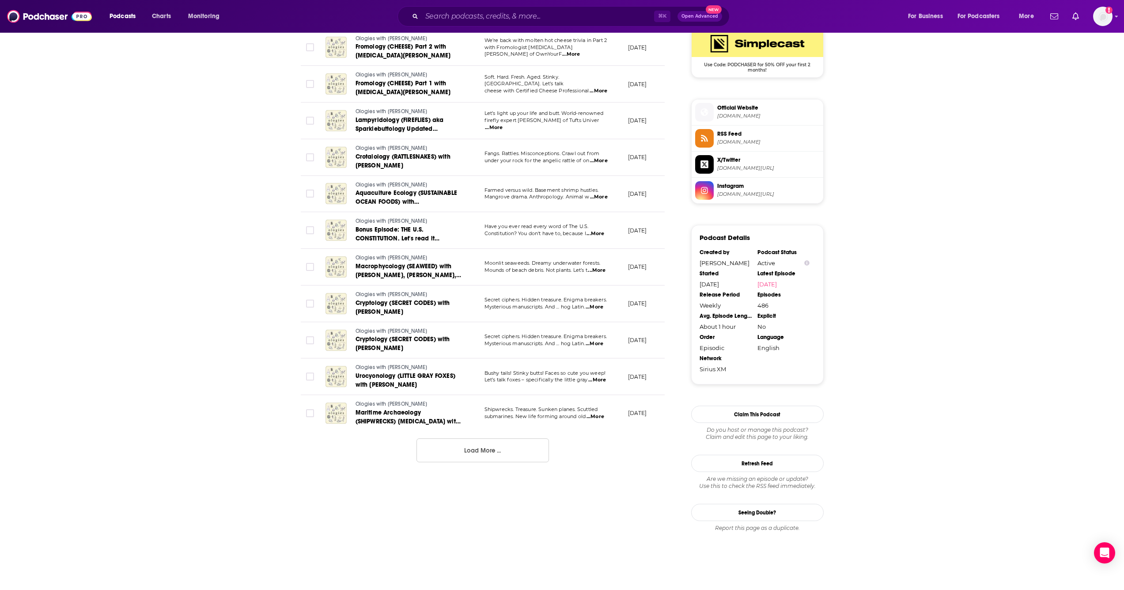
click at [475, 457] on button "Load More ..." at bounding box center [483, 450] width 133 height 24
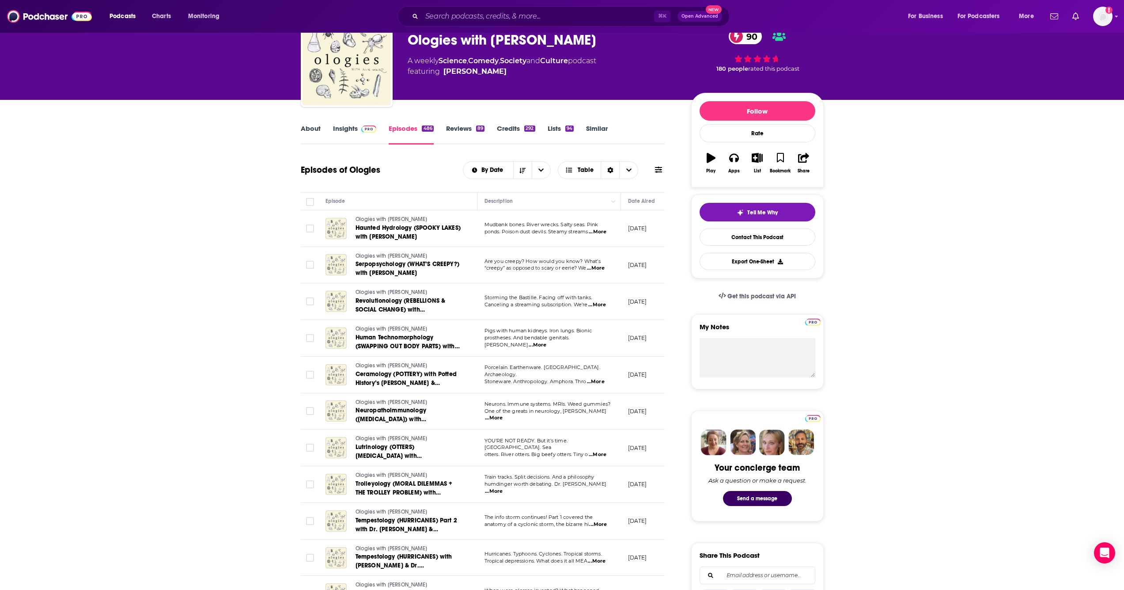
scroll to position [0, 0]
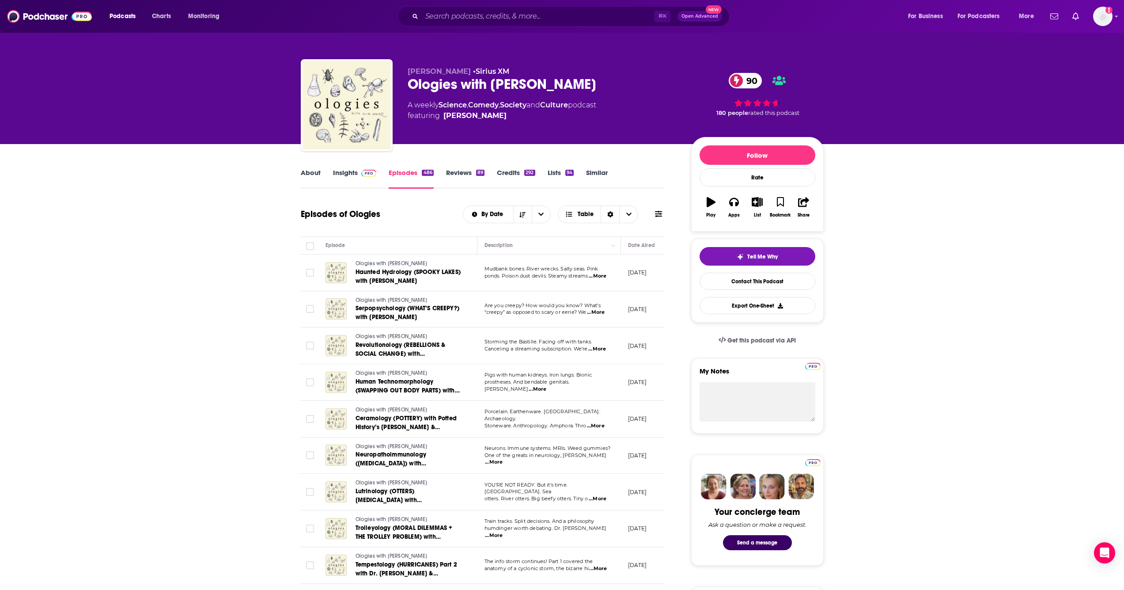
click at [596, 172] on link "Similar" at bounding box center [597, 178] width 22 height 20
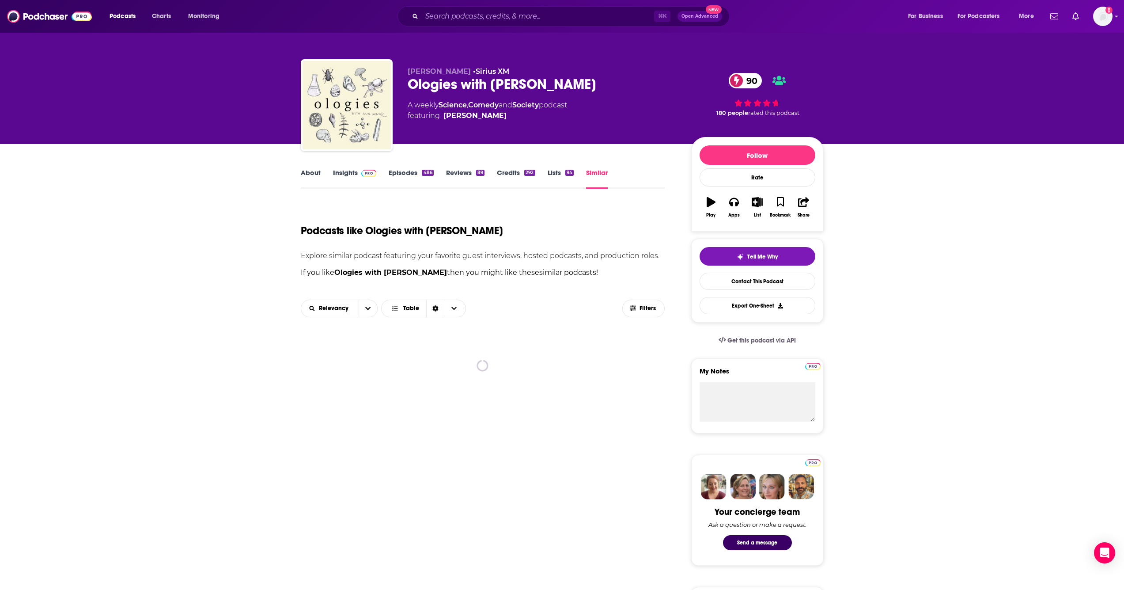
click at [551, 171] on link "Lists 94" at bounding box center [561, 178] width 26 height 20
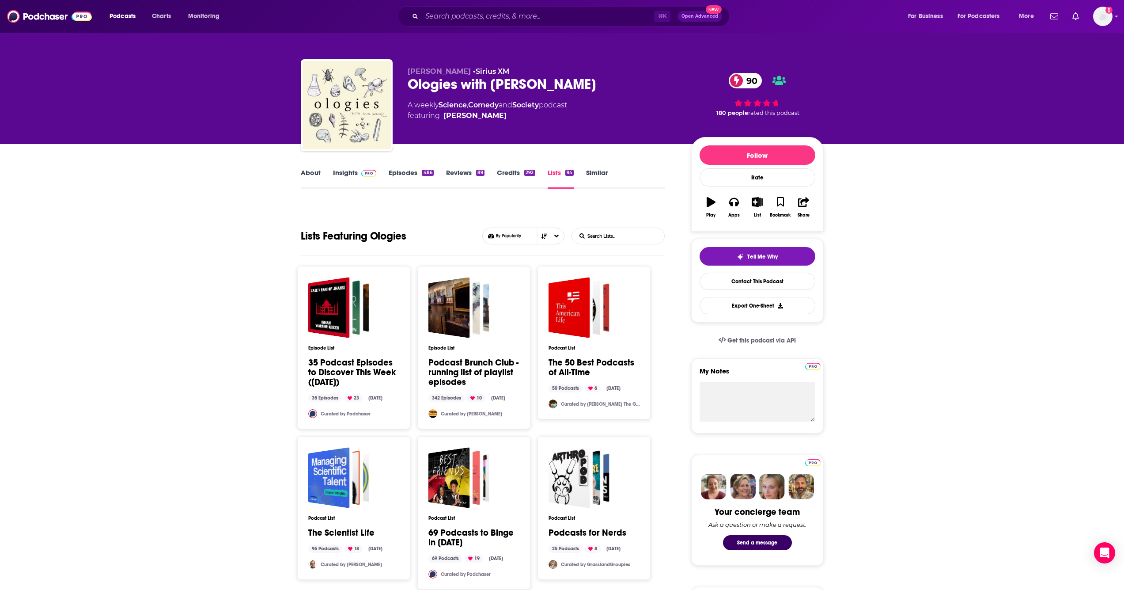
click at [600, 173] on link "Similar" at bounding box center [597, 178] width 22 height 20
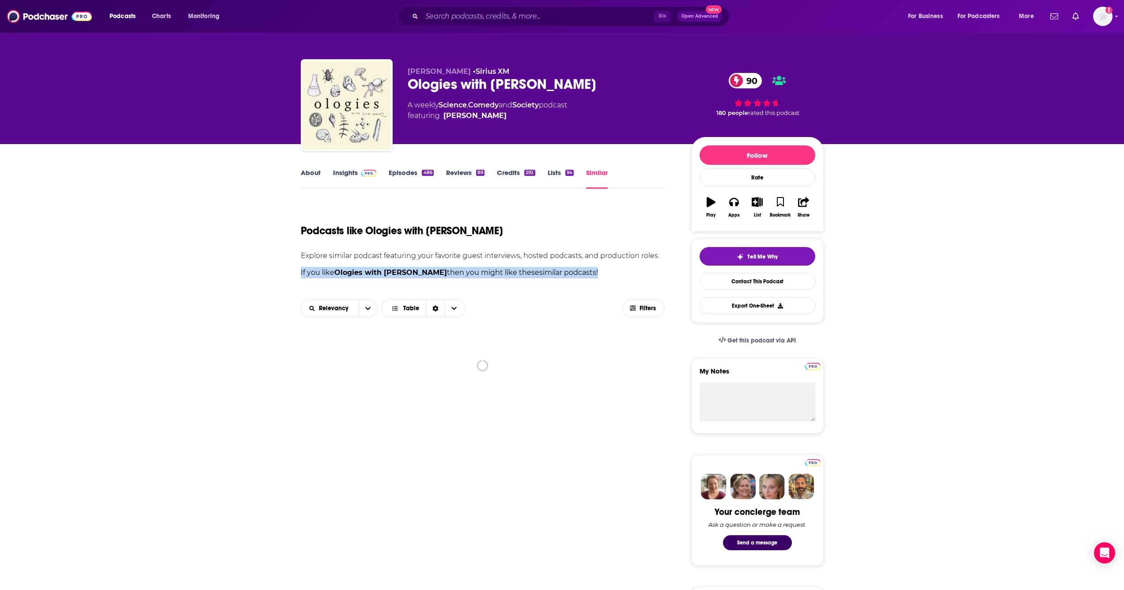
drag, startPoint x: 545, startPoint y: 266, endPoint x: 560, endPoint y: 285, distance: 23.9
click at [310, 173] on link "About" at bounding box center [311, 178] width 20 height 20
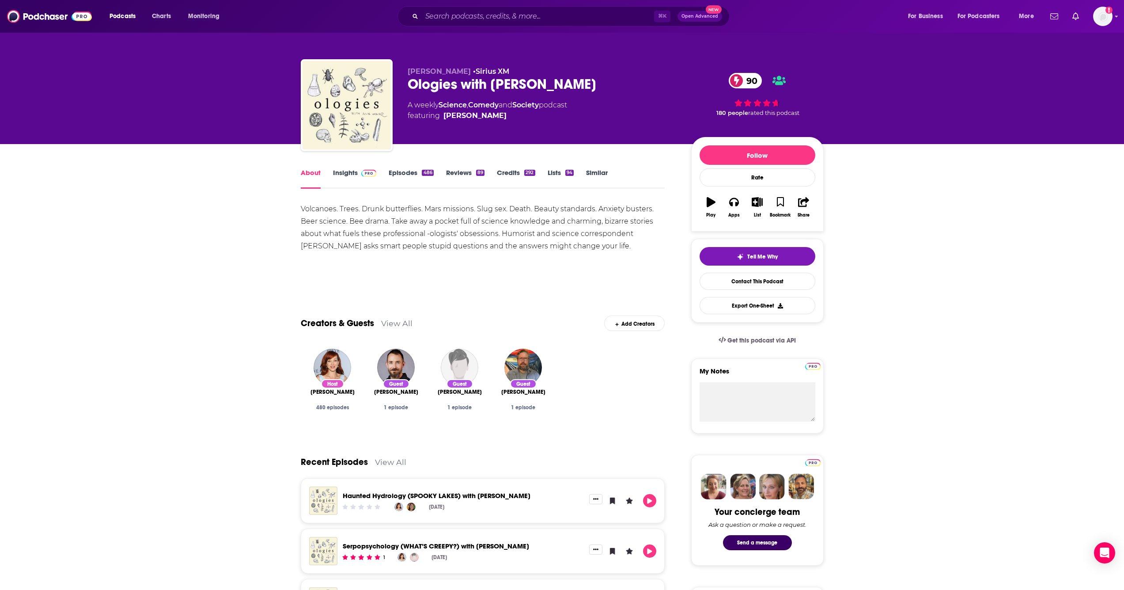
click at [410, 177] on link "Episodes 486" at bounding box center [411, 178] width 45 height 20
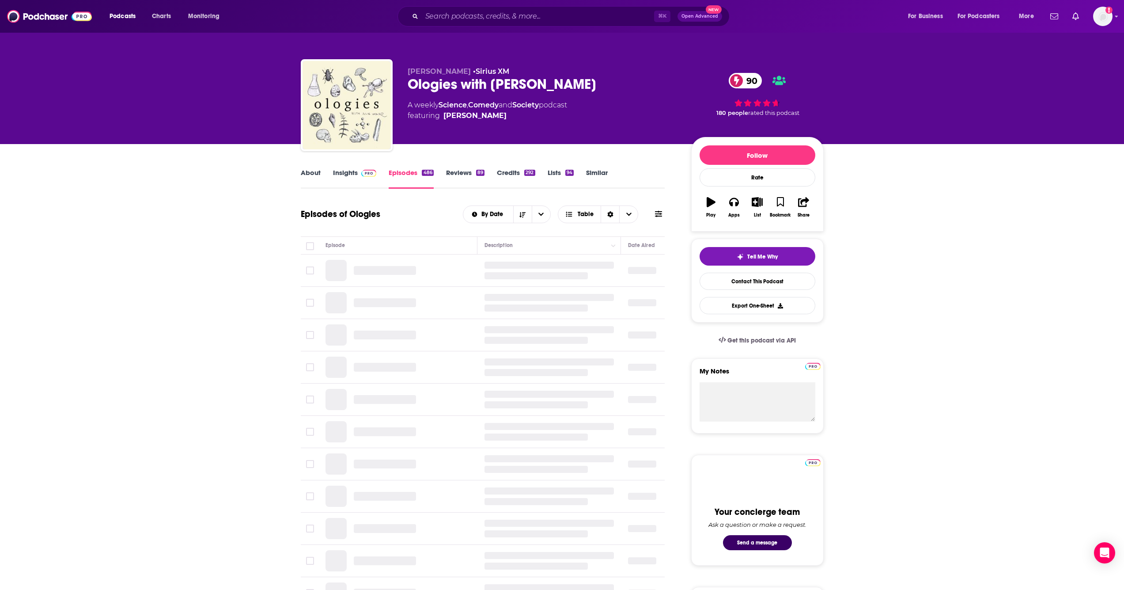
click at [408, 175] on link "Episodes 486" at bounding box center [411, 178] width 45 height 20
click at [406, 174] on link "Episodes 486" at bounding box center [411, 178] width 45 height 20
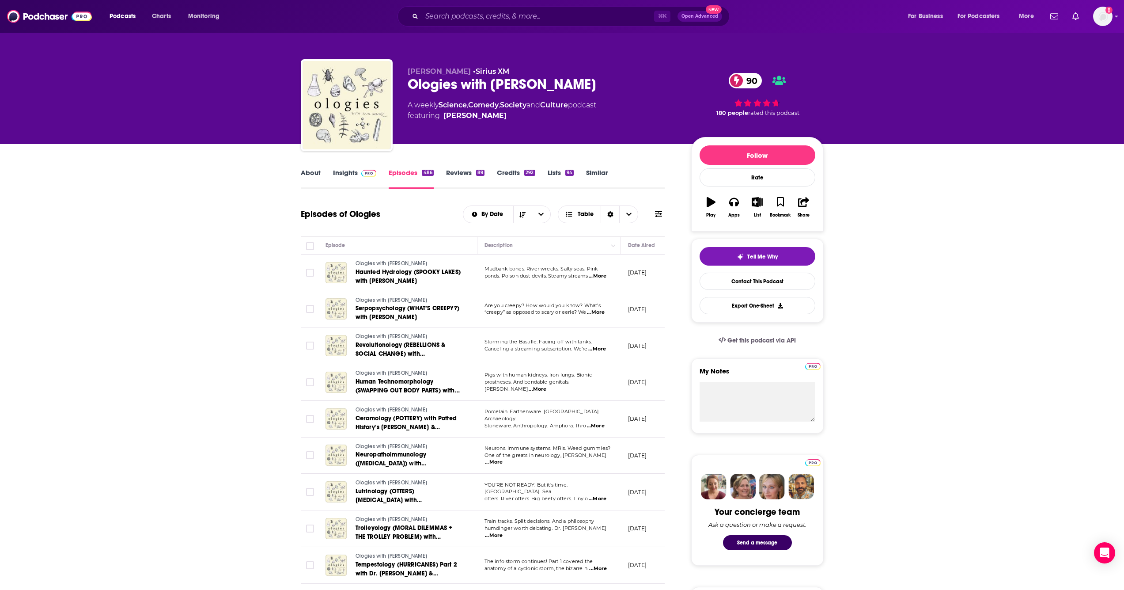
click at [311, 173] on link "About" at bounding box center [311, 178] width 20 height 20
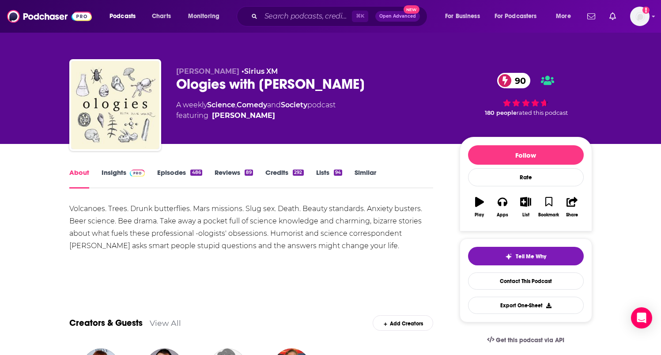
scroll to position [1190, 0]
